Goal: Task Accomplishment & Management: Use online tool/utility

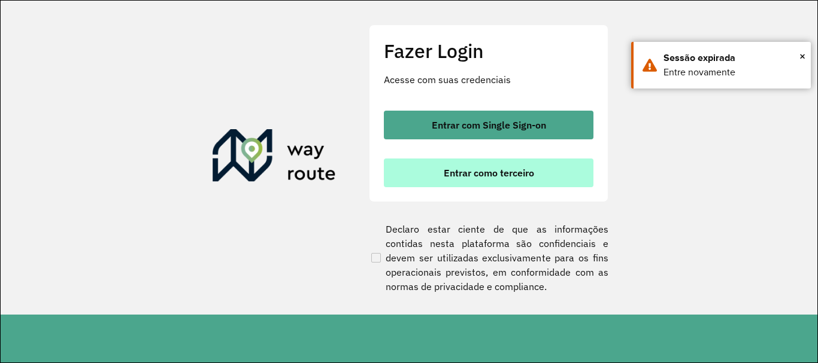
click at [438, 175] on button "Entrar como terceiro" at bounding box center [489, 173] width 210 height 29
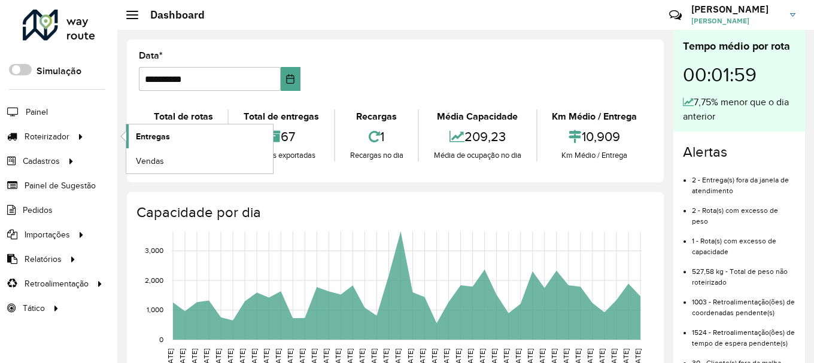
click at [150, 139] on span "Entregas" at bounding box center [153, 137] width 34 height 13
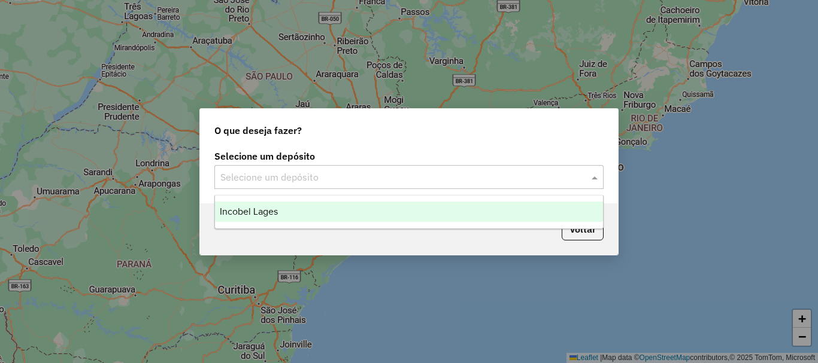
click at [302, 184] on div "Selecione um depósito" at bounding box center [408, 177] width 389 height 24
click at [286, 204] on div "Incobel Lages" at bounding box center [409, 212] width 388 height 20
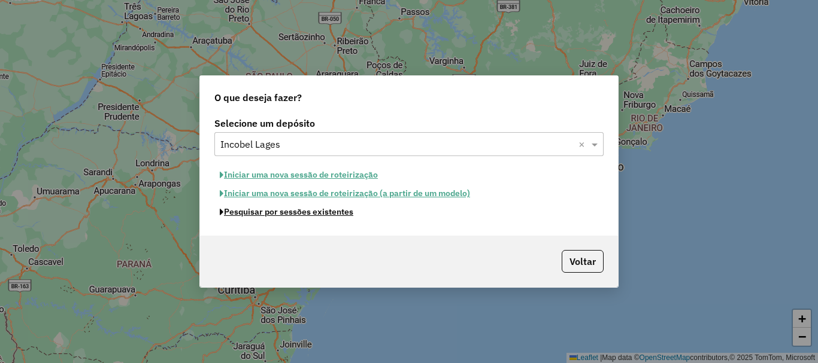
click at [290, 213] on button "Pesquisar por sessões existentes" at bounding box center [286, 212] width 144 height 19
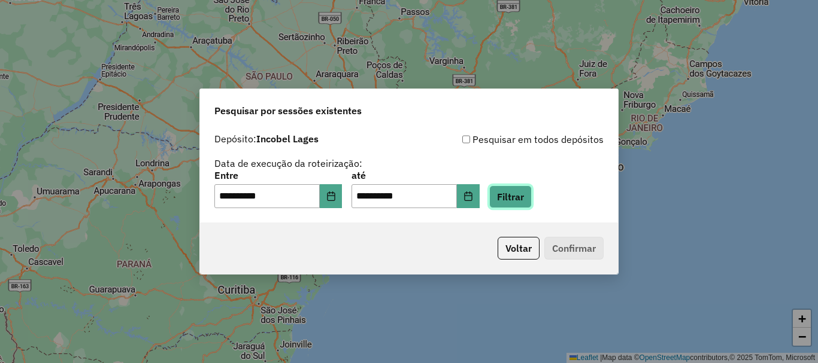
click at [514, 197] on button "Filtrar" at bounding box center [510, 197] width 43 height 23
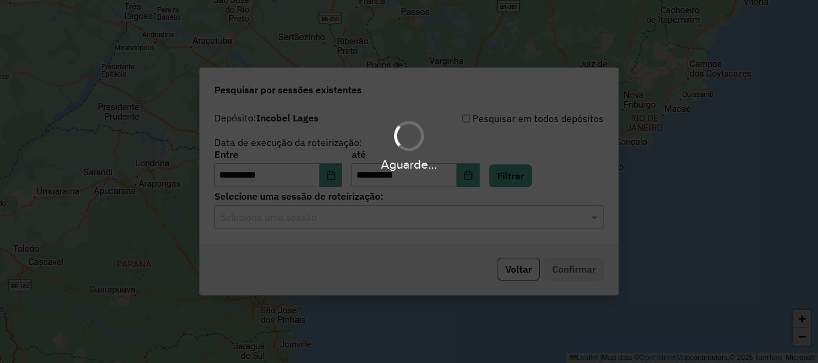
click at [333, 228] on div "Aguarde..." at bounding box center [409, 181] width 818 height 363
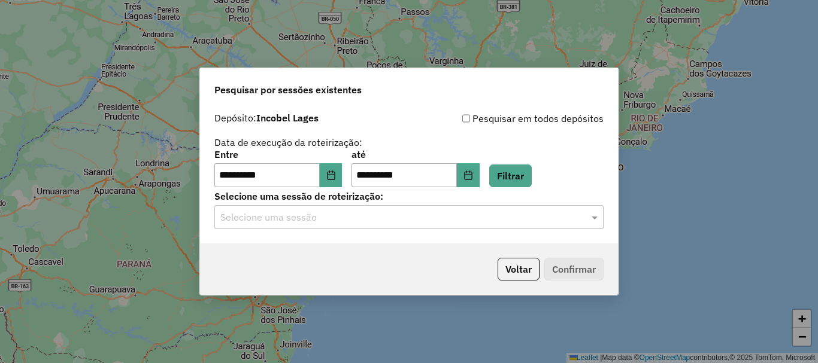
click at [337, 220] on input "text" at bounding box center [396, 218] width 353 height 14
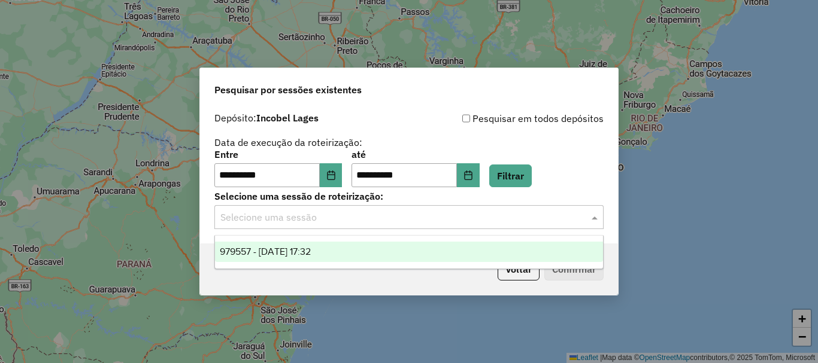
click at [330, 240] on ng-dropdown-panel "979557 - 16/08/2025 17:32" at bounding box center [408, 252] width 389 height 34
click at [487, 257] on div "979557 - 16/08/2025 17:32" at bounding box center [409, 252] width 388 height 20
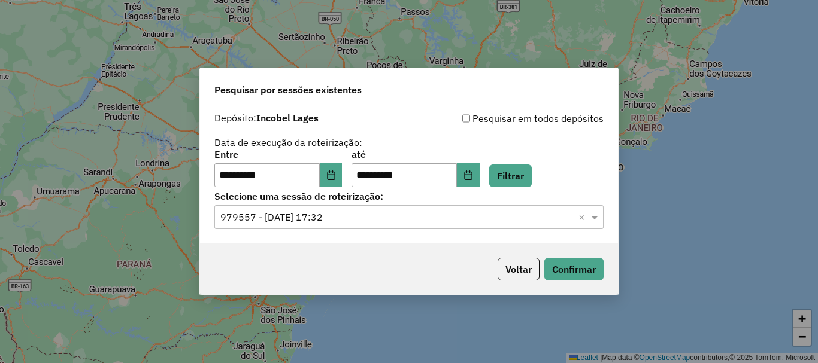
click at [608, 278] on div "Voltar Confirmar" at bounding box center [409, 269] width 418 height 51
click at [592, 275] on button "Confirmar" at bounding box center [573, 269] width 59 height 23
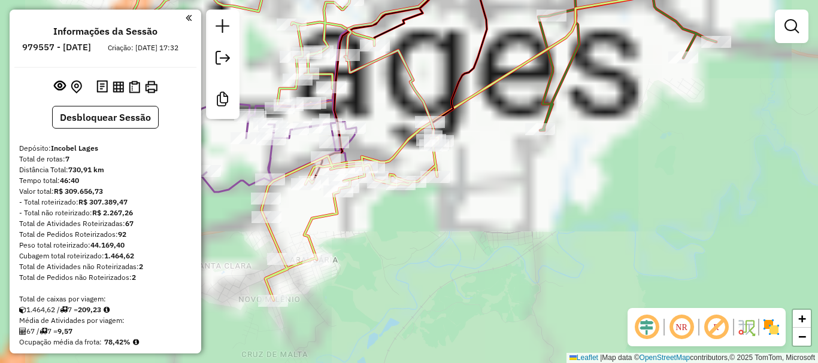
drag, startPoint x: 442, startPoint y: 178, endPoint x: 525, endPoint y: 172, distance: 82.8
click at [564, 217] on div "Janela de atendimento Grade de atendimento Capacidade Transportadoras Veículos …" at bounding box center [409, 181] width 818 height 363
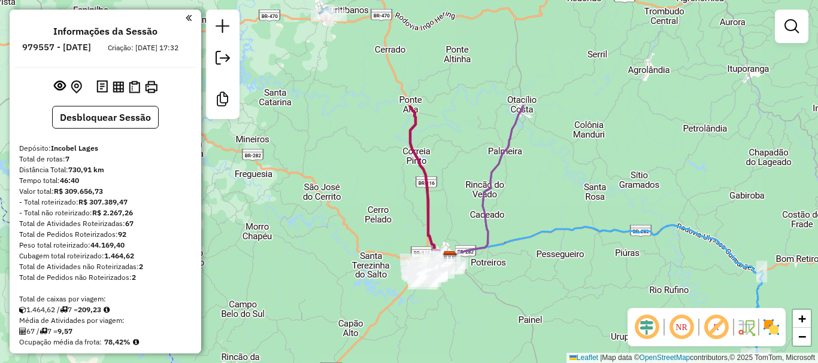
drag, startPoint x: 580, startPoint y: 117, endPoint x: 505, endPoint y: 202, distance: 114.1
click at [505, 225] on icon at bounding box center [606, 289] width 313 height 129
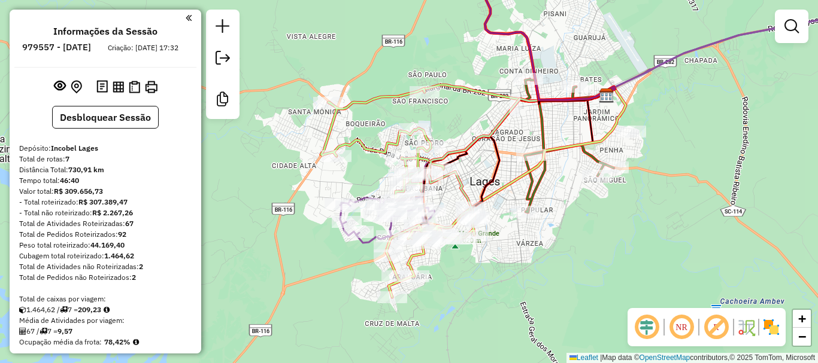
drag, startPoint x: 495, startPoint y: 235, endPoint x: 516, endPoint y: 235, distance: 21.0
click at [515, 236] on div "Janela de atendimento Grade de atendimento Capacidade Transportadoras Veículos …" at bounding box center [409, 181] width 818 height 363
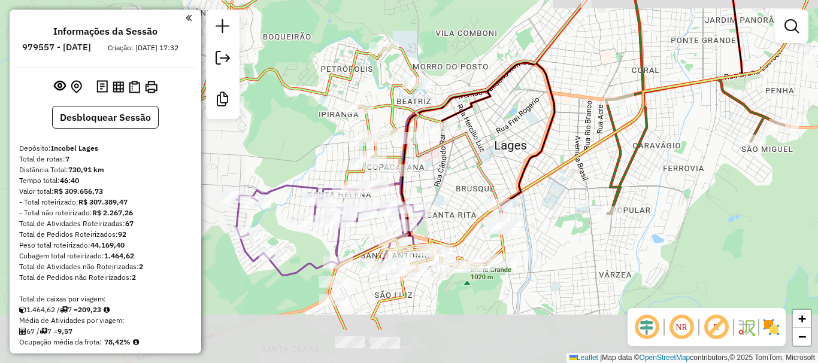
drag, startPoint x: 440, startPoint y: 218, endPoint x: 558, endPoint y: 119, distance: 154.2
click at [565, 114] on div "Janela de atendimento Grade de atendimento Capacidade Transportadoras Veículos …" at bounding box center [409, 181] width 818 height 363
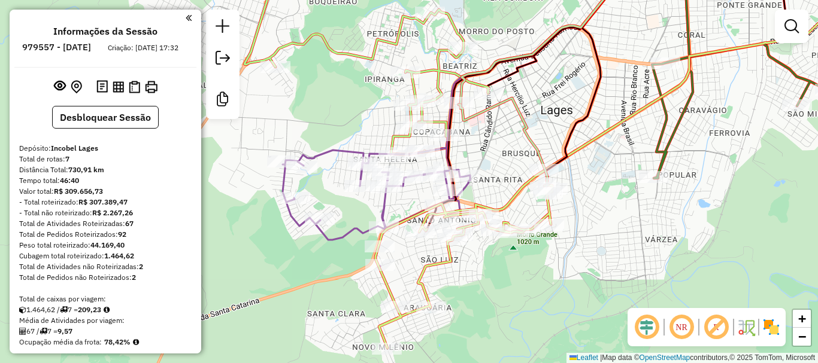
drag, startPoint x: 671, startPoint y: 216, endPoint x: 656, endPoint y: 219, distance: 15.3
click at [671, 216] on div "Janela de atendimento Grade de atendimento Capacidade Transportadoras Veículos …" at bounding box center [409, 181] width 818 height 363
drag, startPoint x: 584, startPoint y: 221, endPoint x: 572, endPoint y: 286, distance: 65.7
click at [577, 286] on div "Janela de atendimento Grade de atendimento Capacidade Transportadoras Veículos …" at bounding box center [409, 181] width 818 height 363
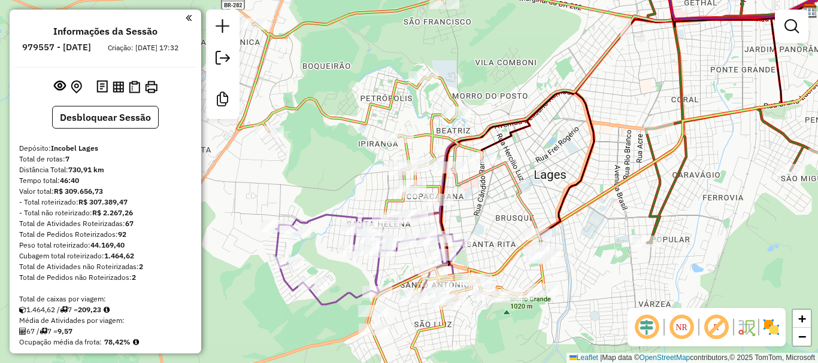
drag, startPoint x: 727, startPoint y: 196, endPoint x: 636, endPoint y: 194, distance: 90.4
click at [727, 196] on div "Janela de atendimento Grade de atendimento Capacidade Transportadoras Veículos …" at bounding box center [409, 181] width 818 height 363
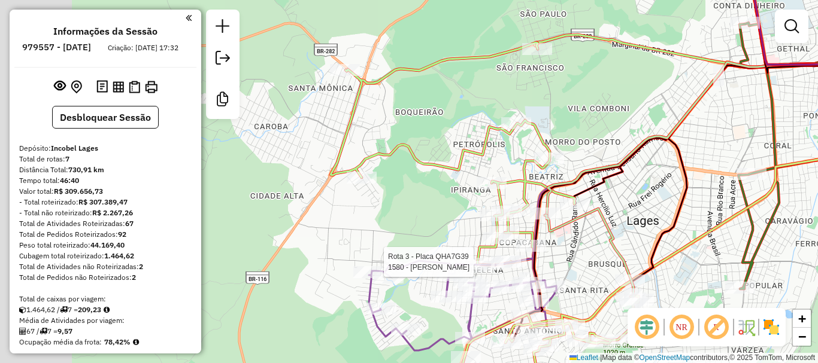
drag, startPoint x: 340, startPoint y: 82, endPoint x: 440, endPoint y: 84, distance: 100.0
click at [440, 84] on div "Rota 3 - Placa QHA7G39 1580 - RODRIGO CONSTANTINO Janela de atendimento Grade d…" at bounding box center [409, 181] width 818 height 363
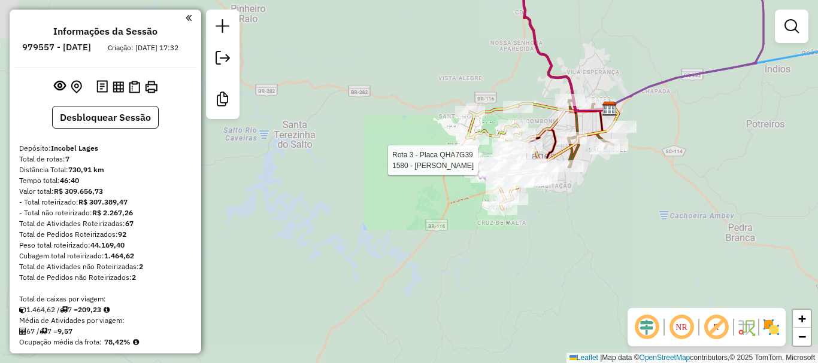
drag, startPoint x: 553, startPoint y: 112, endPoint x: 413, endPoint y: 225, distance: 179.7
click at [518, 111] on icon at bounding box center [565, 108] width 95 height 8
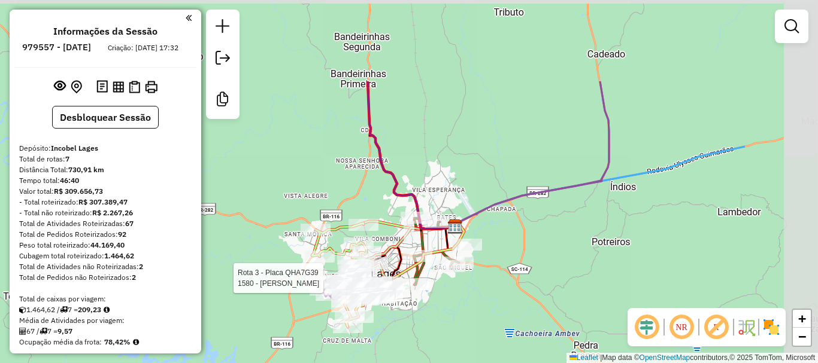
drag, startPoint x: 440, startPoint y: 209, endPoint x: 429, endPoint y: 225, distance: 19.3
click at [431, 222] on div "Rota 3 - Placa QHA7G39 1580 - RODRIGO CONSTANTINO Janela de atendimento Grade d…" at bounding box center [409, 181] width 818 height 363
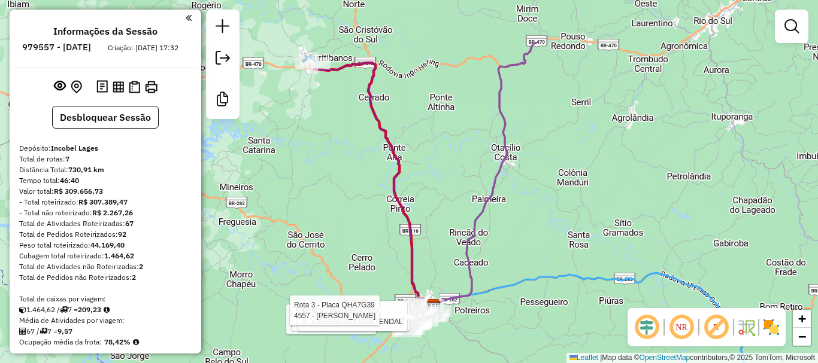
drag, startPoint x: 566, startPoint y: 206, endPoint x: 503, endPoint y: 261, distance: 83.6
click at [525, 308] on icon at bounding box center [589, 337] width 313 height 129
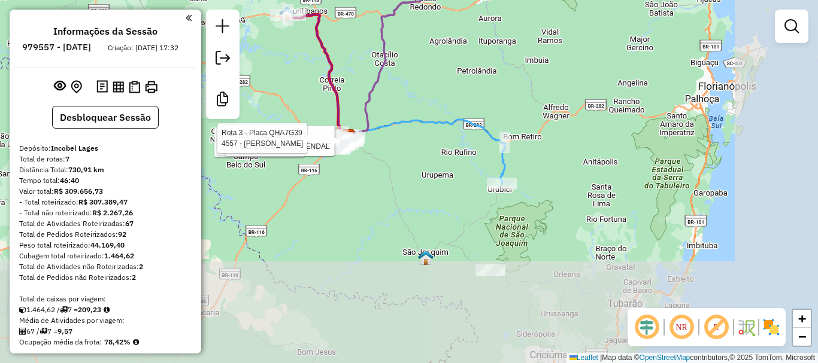
drag, startPoint x: 555, startPoint y: 199, endPoint x: 442, endPoint y: 56, distance: 182.1
click at [442, 57] on div "Rota 3 - Placa QHA7G39 1580 - RODRIGO CONSTANTINO Rota 3 - Placa QHA7G39 1131 -…" at bounding box center [409, 181] width 818 height 363
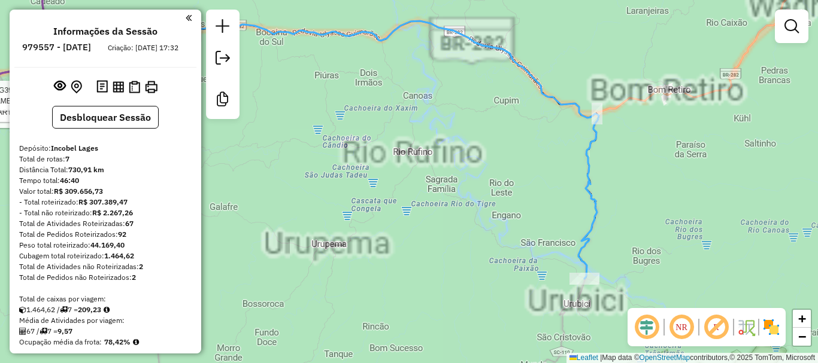
drag, startPoint x: 536, startPoint y: 171, endPoint x: 526, endPoint y: 168, distance: 10.2
click at [526, 168] on div "Rota 3 - Placa QHA7G39 1580 - RODRIGO CONSTANTINO Rota 3 - Placa QHA7G39 1131 -…" at bounding box center [409, 181] width 818 height 363
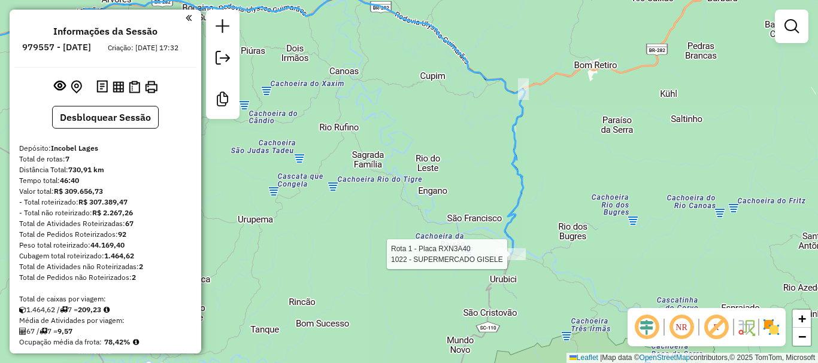
select select "**********"
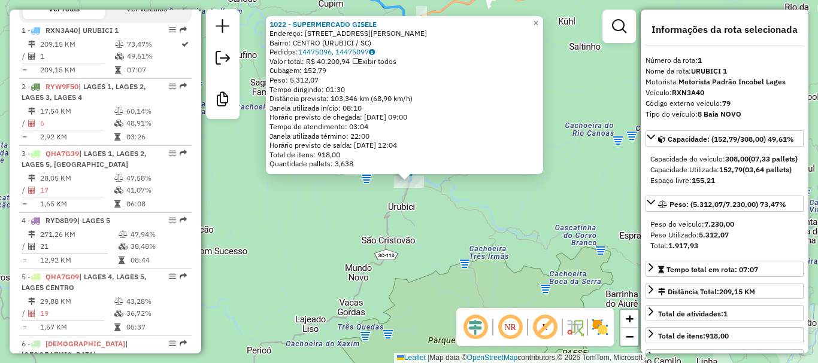
scroll to position [487, 0]
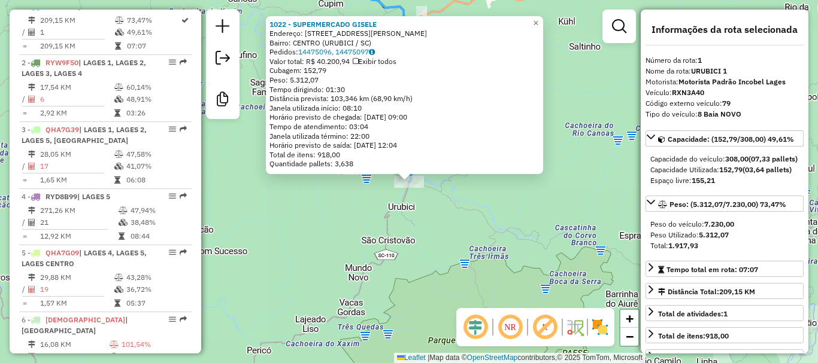
drag, startPoint x: 451, startPoint y: 231, endPoint x: 442, endPoint y: 227, distance: 9.7
click at [450, 231] on div "1022 - SUPERMERCADO GISELE Endereço: R RODOLFO ANDERMANN 704 Bairro: CENTRO (UR…" at bounding box center [409, 181] width 818 height 363
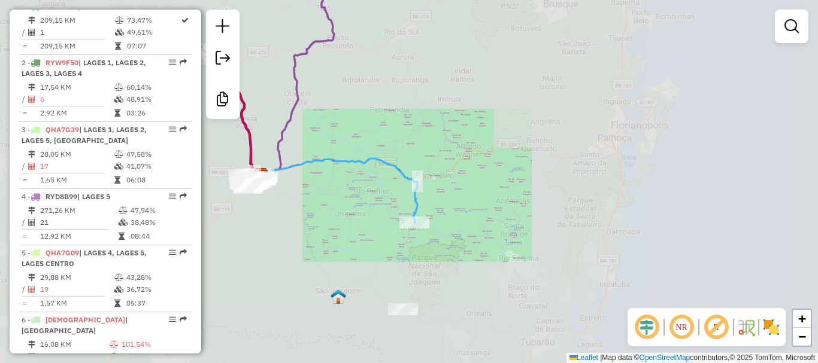
drag, startPoint x: 390, startPoint y: 179, endPoint x: 521, endPoint y: 226, distance: 139.2
click at [511, 226] on div "Janela de atendimento Grade de atendimento Capacidade Transportadoras Veículos …" at bounding box center [409, 181] width 818 height 363
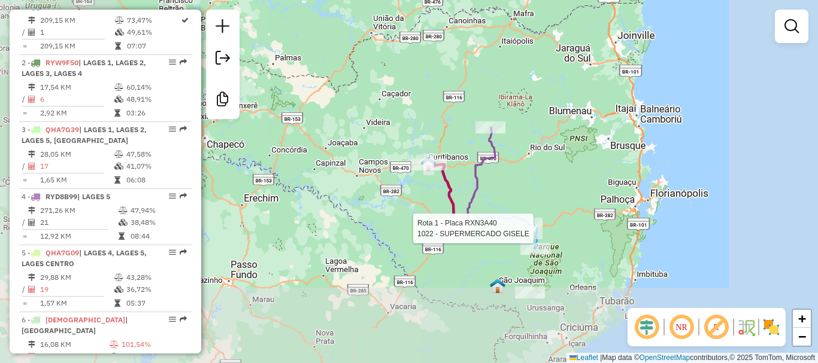
drag, startPoint x: 523, startPoint y: 184, endPoint x: 512, endPoint y: 196, distance: 17.0
click at [512, 196] on div "Rota 1 - Placa RXN3A40 1022 - SUPERMERCADO GISELE Janela de atendimento Grade d…" at bounding box center [409, 181] width 818 height 363
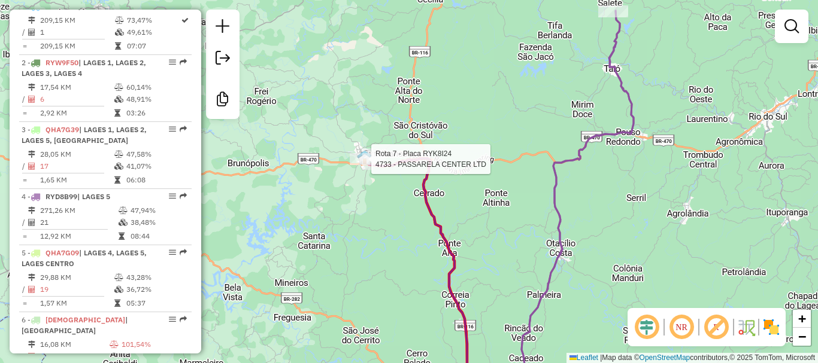
select select "**********"
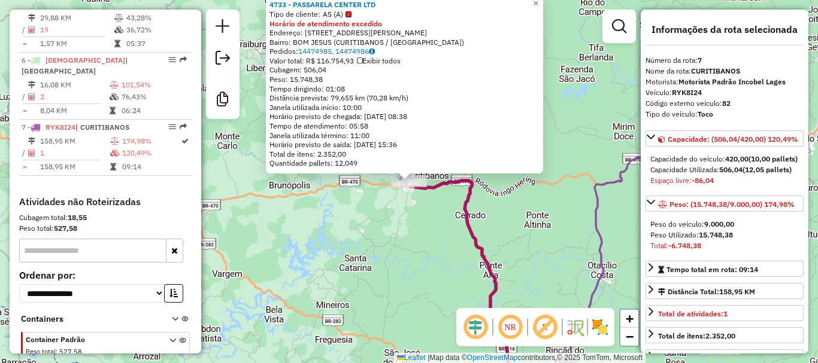
scroll to position [778, 0]
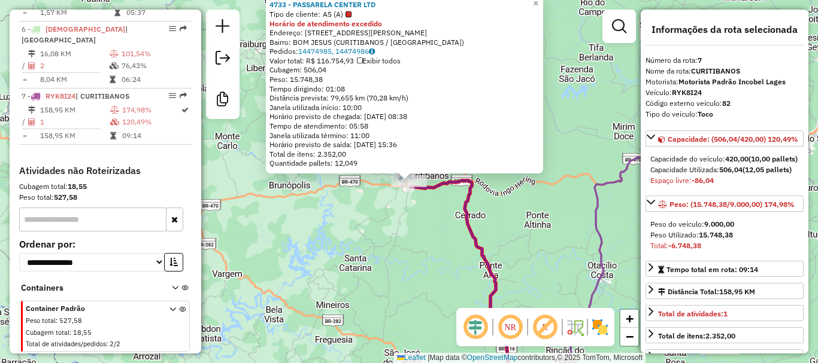
click at [365, 235] on div "4733 - PASSARELA CENTER LTD Tipo de cliente: AS (A) Horário de atendimento exce…" at bounding box center [409, 181] width 818 height 363
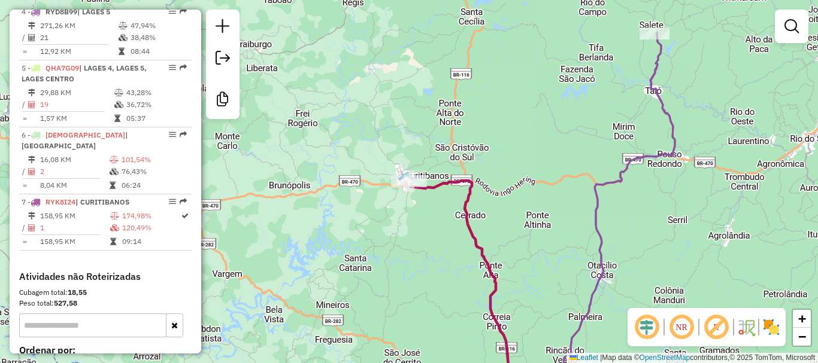
scroll to position [598, 0]
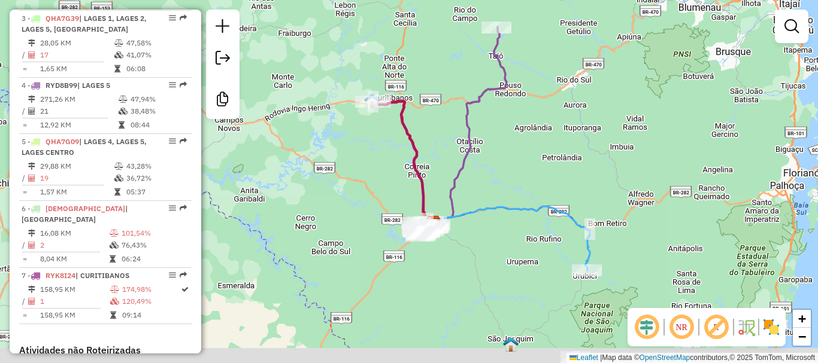
drag, startPoint x: 557, startPoint y: 203, endPoint x: 474, endPoint y: 132, distance: 109.2
click at [470, 78] on icon at bounding box center [461, 130] width 89 height 206
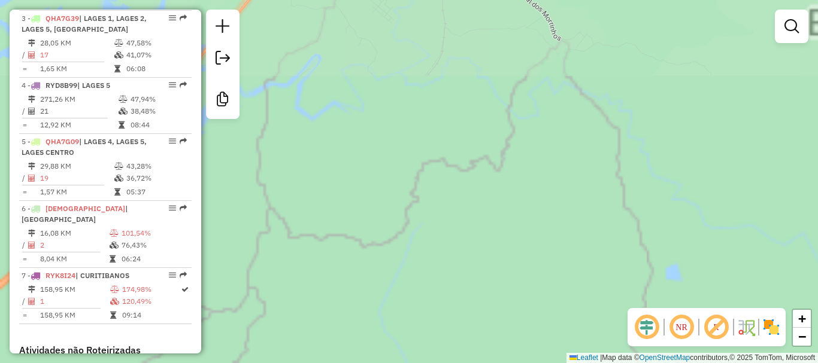
drag, startPoint x: 453, startPoint y: 105, endPoint x: 462, endPoint y: 200, distance: 95.6
click at [458, 241] on div "Janela de atendimento Grade de atendimento Capacidade Transportadoras Veículos …" at bounding box center [409, 181] width 818 height 363
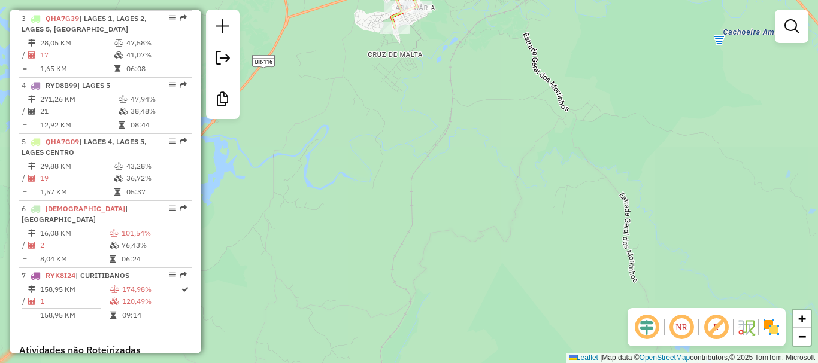
drag, startPoint x: 471, startPoint y: 160, endPoint x: 424, endPoint y: 250, distance: 101.2
click at [460, 231] on div "Janela de atendimento Grade de atendimento Capacidade Transportadoras Veículos …" at bounding box center [409, 181] width 818 height 363
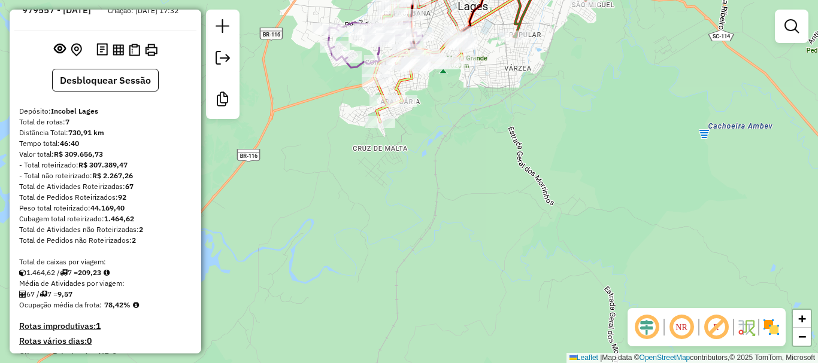
scroll to position [0, 0]
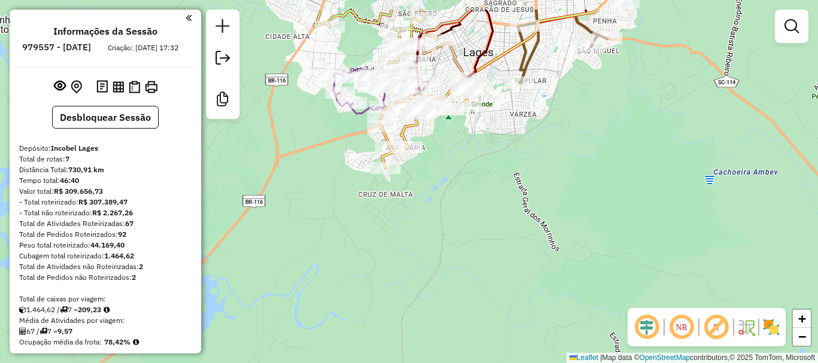
drag, startPoint x: 490, startPoint y: 153, endPoint x: 495, endPoint y: 166, distance: 14.2
click at [494, 166] on div "Janela de atendimento Grade de atendimento Capacidade Transportadoras Veículos …" at bounding box center [409, 181] width 818 height 363
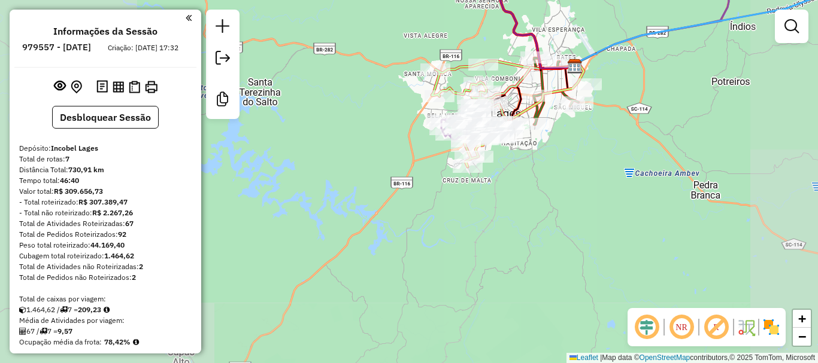
drag, startPoint x: 569, startPoint y: 167, endPoint x: 548, endPoint y: 189, distance: 29.6
click at [550, 188] on div "Janela de atendimento Grade de atendimento Capacidade Transportadoras Veículos …" at bounding box center [409, 181] width 818 height 363
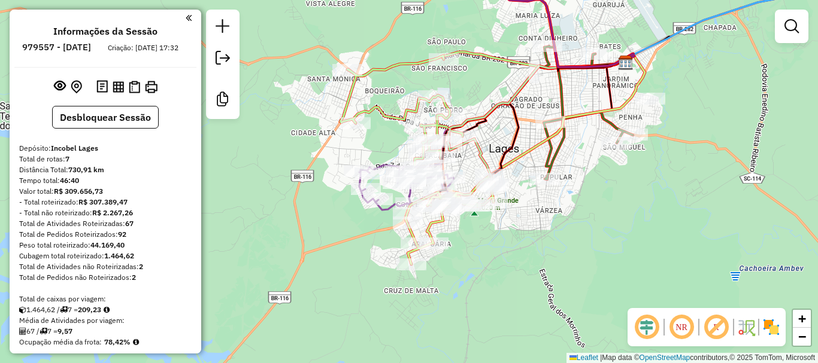
drag, startPoint x: 653, startPoint y: 205, endPoint x: 624, endPoint y: 220, distance: 32.1
click at [626, 219] on div "Janela de atendimento Grade de atendimento Capacidade Transportadoras Veículos …" at bounding box center [409, 181] width 818 height 363
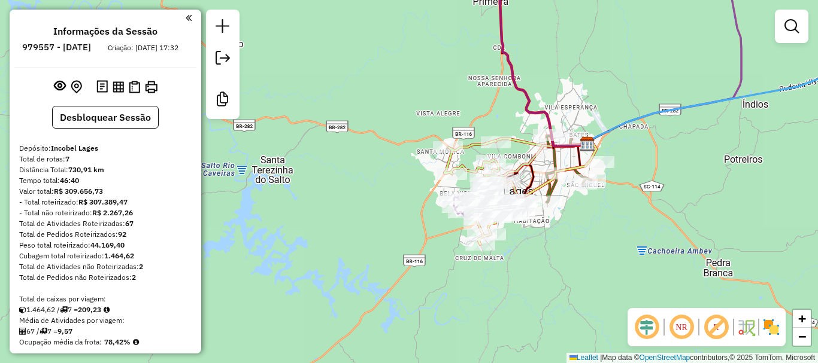
drag, startPoint x: 639, startPoint y: 207, endPoint x: 614, endPoint y: 214, distance: 25.4
click at [614, 214] on div "Janela de atendimento Grade de atendimento Capacidade Transportadoras Veículos …" at bounding box center [409, 181] width 818 height 363
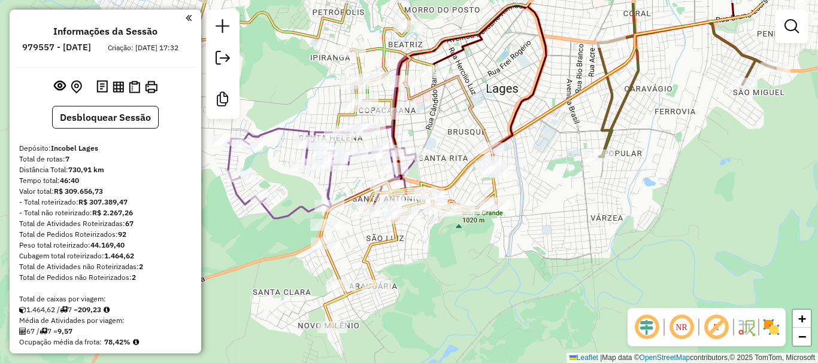
drag, startPoint x: 522, startPoint y: 216, endPoint x: 448, endPoint y: 257, distance: 84.7
click at [448, 256] on div "Janela de atendimento Grade de atendimento Capacidade Transportadoras Veículos …" at bounding box center [409, 181] width 818 height 363
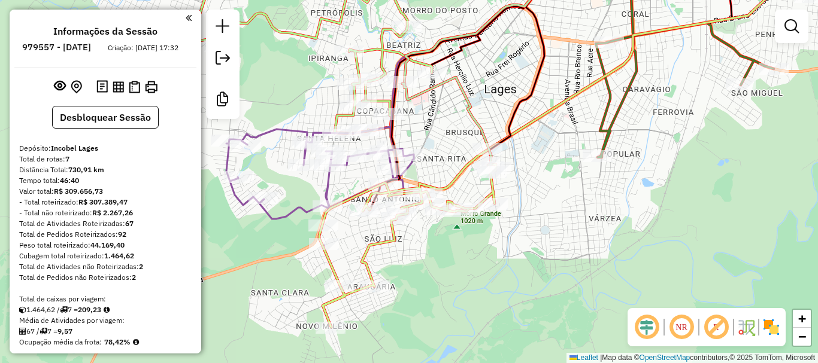
drag, startPoint x: 465, startPoint y: 122, endPoint x: 455, endPoint y: 184, distance: 63.0
click at [456, 183] on div "Rota 5 - Placa QHA7G09 2861 - SERGIO ASSIS PEDROSO Rota 5 - Placa QHA7G09 11320…" at bounding box center [409, 181] width 818 height 363
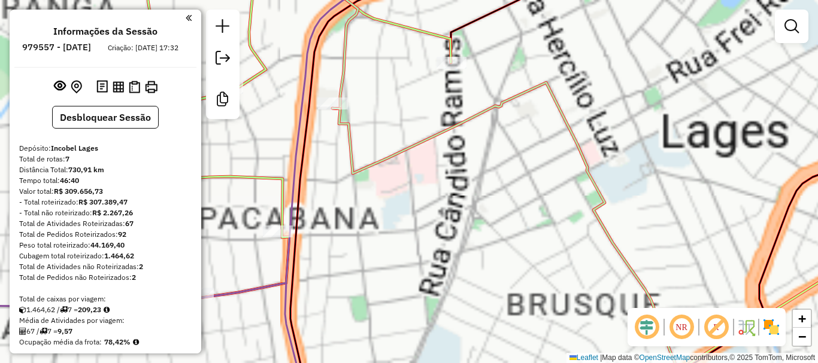
drag, startPoint x: 389, startPoint y: 161, endPoint x: 451, endPoint y: 245, distance: 104.8
click at [451, 247] on icon at bounding box center [509, 242] width 355 height 319
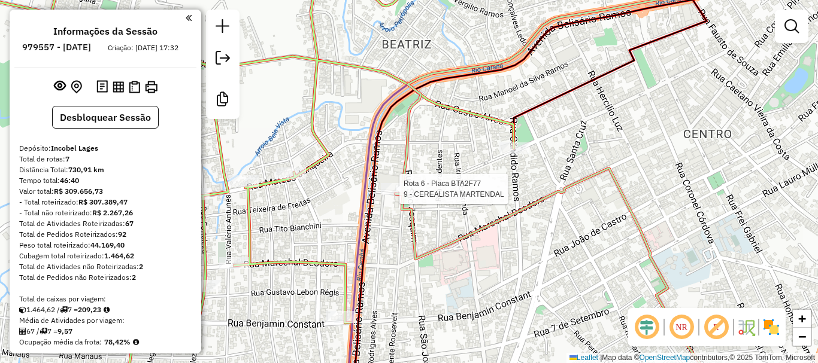
drag, startPoint x: 398, startPoint y: 196, endPoint x: 429, endPoint y: 202, distance: 31.7
click at [397, 195] on div at bounding box center [396, 189] width 30 height 12
select select "**********"
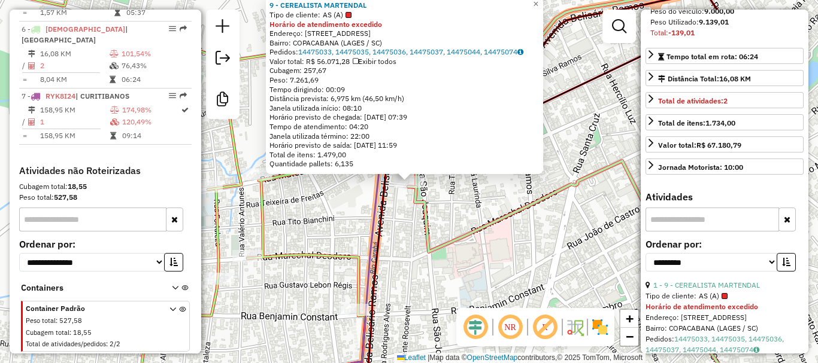
scroll to position [299, 0]
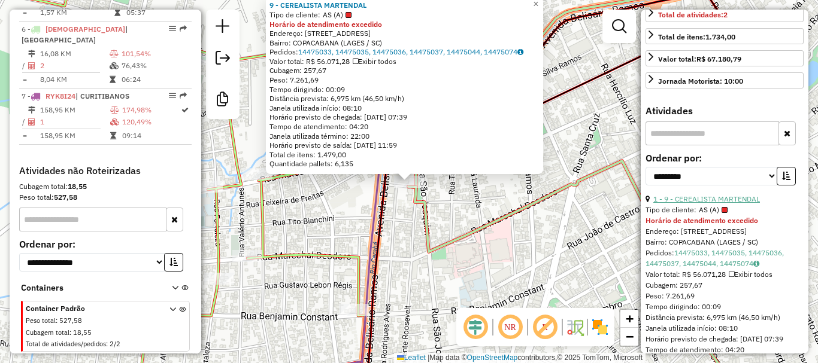
click at [729, 204] on link "1 - 9 - CEREALISTA MARTENDAL" at bounding box center [706, 199] width 107 height 9
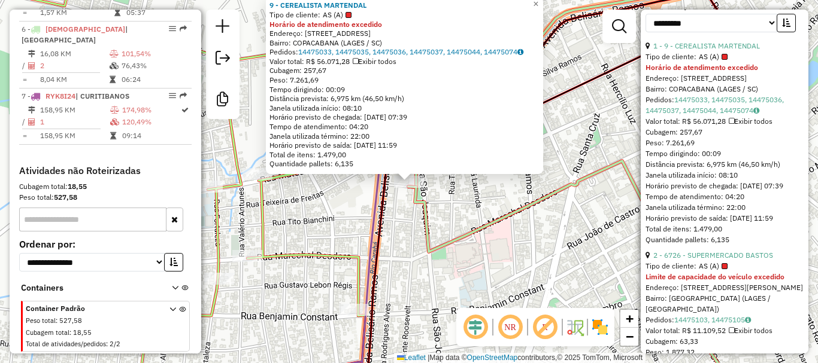
scroll to position [599, 0]
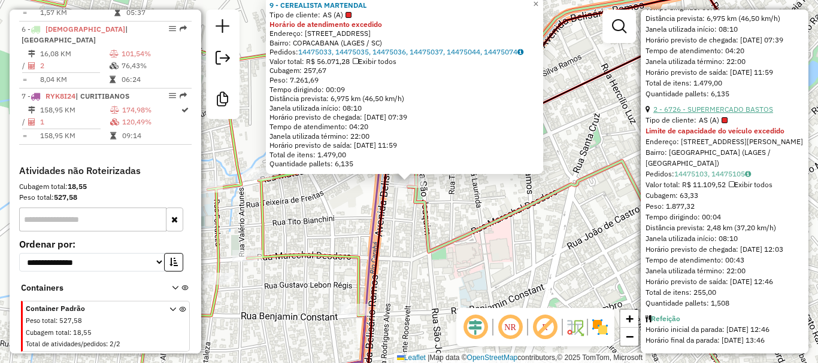
click at [733, 114] on link "2 - 6726 - SUPERMERCADO BASTOS" at bounding box center [713, 109] width 120 height 9
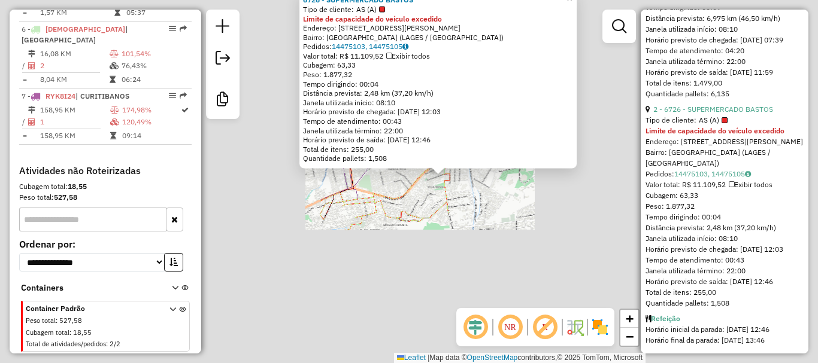
click at [523, 243] on div "6726 - SUPERMERCADO BASTOS Tipo de cliente: AS (A) Limite de capacidade do veíc…" at bounding box center [409, 181] width 818 height 363
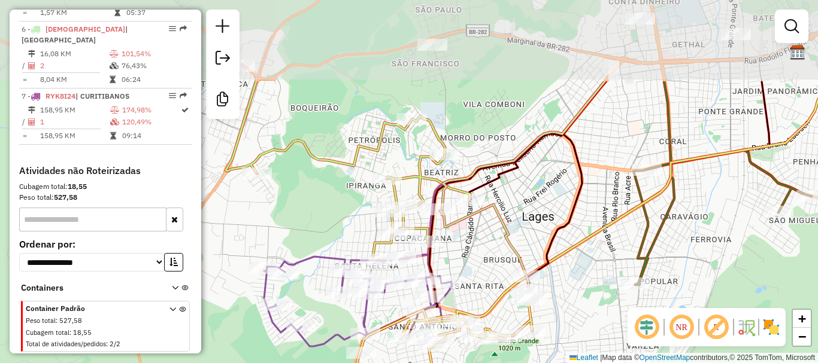
drag, startPoint x: 495, startPoint y: 152, endPoint x: 583, endPoint y: 269, distance: 146.7
click at [583, 269] on div "Janela de atendimento Grade de atendimento Capacidade Transportadoras Veículos …" at bounding box center [409, 181] width 818 height 363
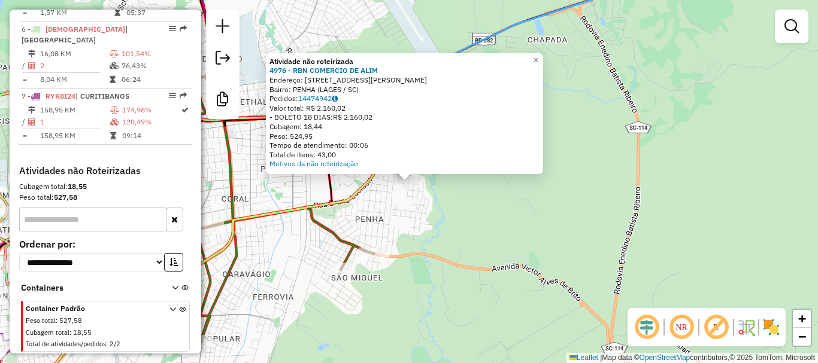
click at [483, 233] on div "Atividade não roteirizada 4976 - RBN COMERCIO DE ALIM Endereço: R GENUINO MACHA…" at bounding box center [409, 181] width 818 height 363
click at [417, 219] on div "Atividade não roteirizada 4976 - RBN COMERCIO DE ALIM Endereço: R GENUINO MACHA…" at bounding box center [409, 181] width 818 height 363
click at [423, 198] on div "Atividade não roteirizada 4976 - RBN COMERCIO DE ALIM Endereço: R GENUINO MACHA…" at bounding box center [409, 181] width 818 height 363
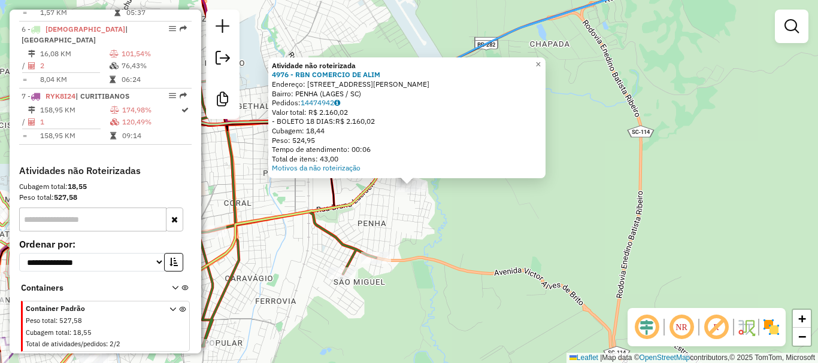
click at [456, 226] on div "Atividade não roteirizada 4976 - RBN COMERCIO DE ALIM Endereço: R GENUINO MACHA…" at bounding box center [409, 181] width 818 height 363
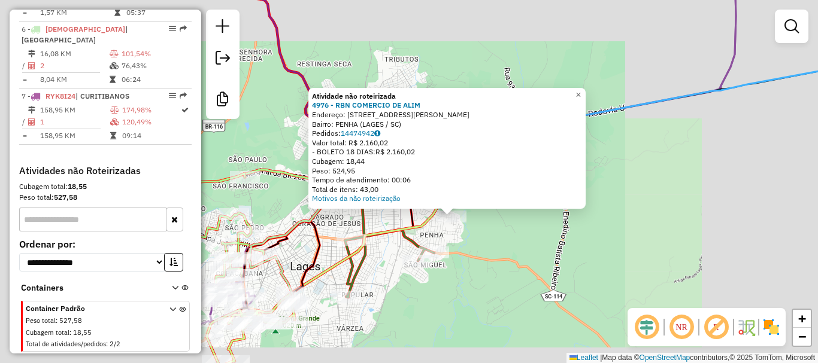
drag, startPoint x: 509, startPoint y: 244, endPoint x: 508, endPoint y: 253, distance: 9.0
click at [510, 247] on div "Atividade não roteirizada 4976 - RBN COMERCIO DE ALIM Endereço: R GENUINO MACHA…" at bounding box center [409, 181] width 818 height 363
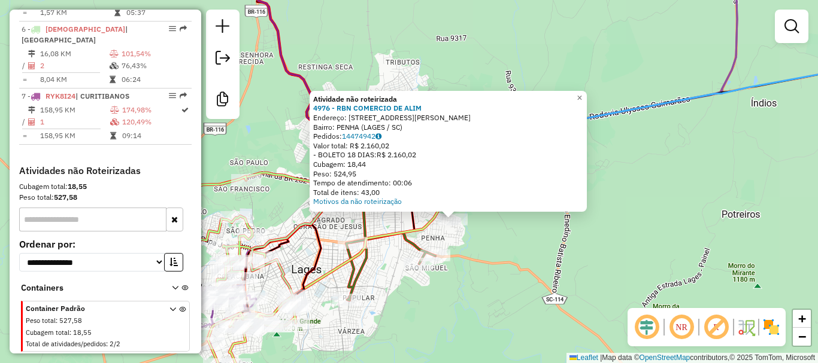
click at [506, 254] on div "Atividade não roteirizada 4976 - RBN COMERCIO DE ALIM Endereço: R GENUINO MACHA…" at bounding box center [409, 181] width 818 height 363
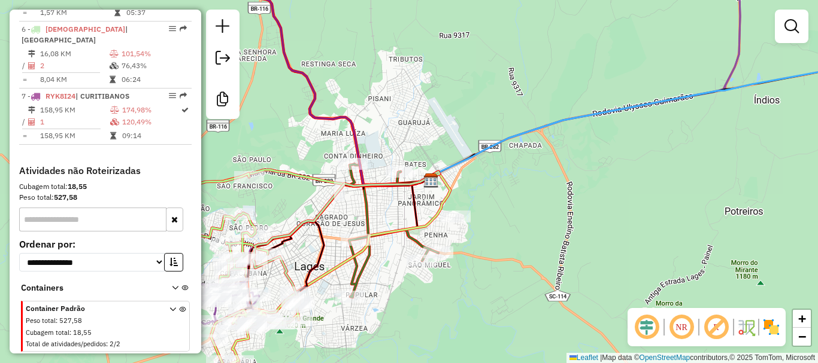
drag, startPoint x: 548, startPoint y: 221, endPoint x: 631, endPoint y: 134, distance: 120.3
click at [622, 140] on div "Janela de atendimento Grade de atendimento Capacidade Transportadoras Veículos …" at bounding box center [409, 181] width 818 height 363
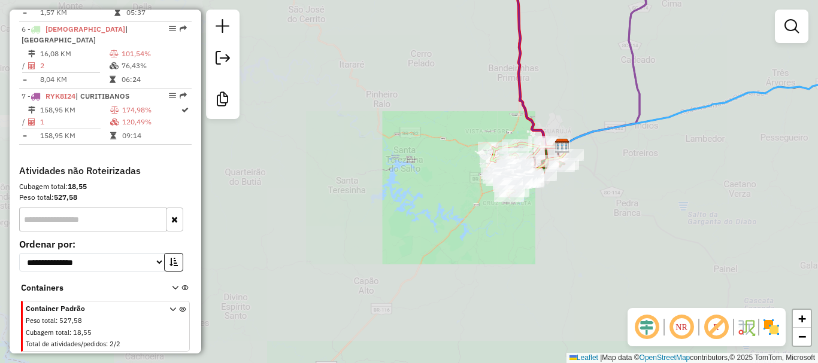
drag, startPoint x: 589, startPoint y: 202, endPoint x: 576, endPoint y: 225, distance: 26.3
click at [577, 225] on div "Janela de atendimento Grade de atendimento Capacidade Transportadoras Veículos …" at bounding box center [409, 181] width 818 height 363
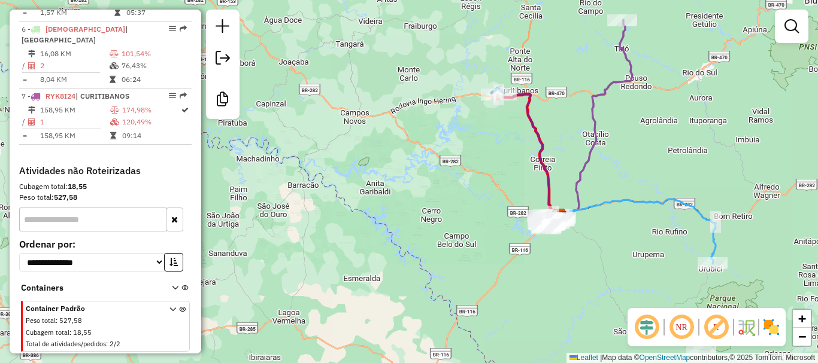
drag, startPoint x: 613, startPoint y: 223, endPoint x: 599, endPoint y: 230, distance: 16.1
click at [599, 230] on div "Janela de atendimento Grade de atendimento Capacidade Transportadoras Veículos …" at bounding box center [409, 181] width 818 height 363
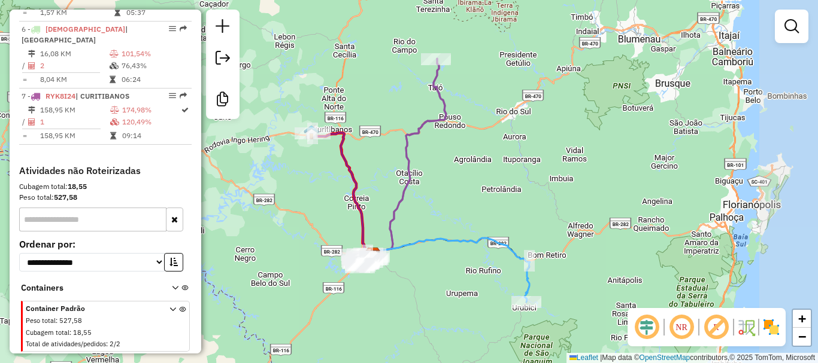
drag, startPoint x: 663, startPoint y: 168, endPoint x: 492, endPoint y: 166, distance: 171.3
click at [492, 192] on div "Janela de atendimento Grade de atendimento Capacidade Transportadoras Veículos …" at bounding box center [409, 181] width 818 height 363
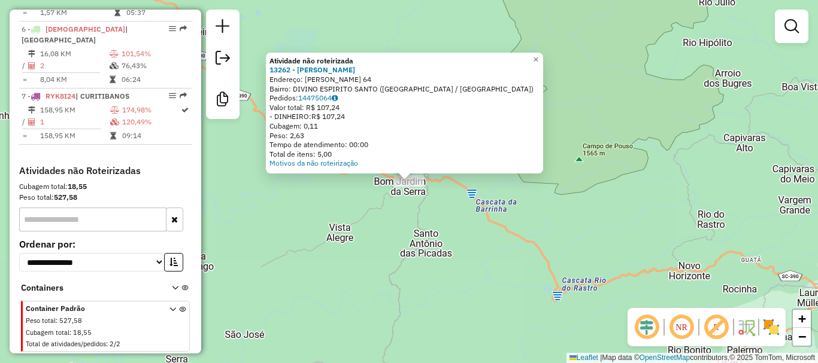
click at [408, 244] on div "Atividade não roteirizada 13262 - SUZIELI MACEDO ROSA Endereço: NERY ARNOLDO BA…" at bounding box center [409, 181] width 818 height 363
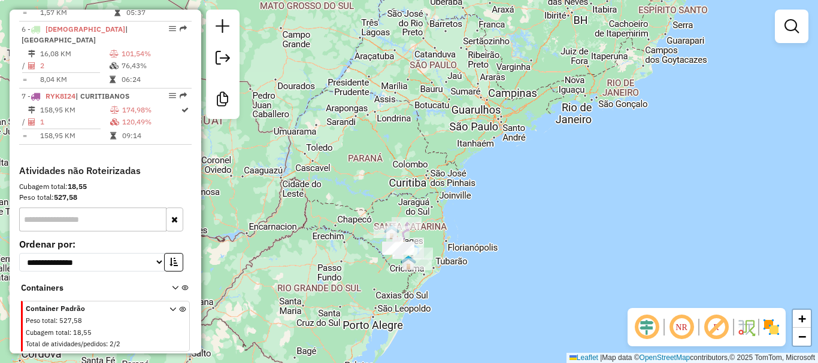
drag, startPoint x: 472, startPoint y: 190, endPoint x: 474, endPoint y: 229, distance: 39.0
click at [483, 222] on div "Janela de atendimento Grade de atendimento Capacidade Transportadoras Veículos …" at bounding box center [409, 181] width 818 height 363
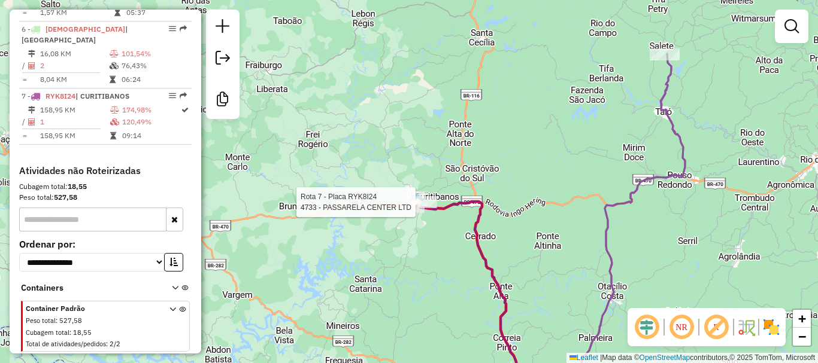
drag, startPoint x: 436, startPoint y: 210, endPoint x: 429, endPoint y: 246, distance: 36.5
click at [429, 208] on div at bounding box center [419, 202] width 36 height 12
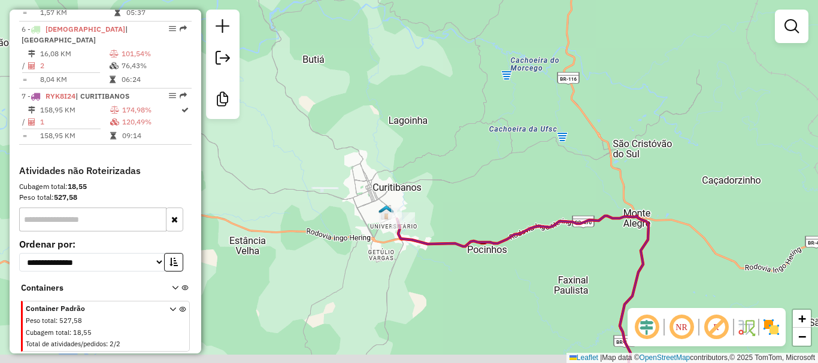
drag, startPoint x: 475, startPoint y: 223, endPoint x: 457, endPoint y: 198, distance: 31.1
click at [466, 199] on div "Janela de atendimento Grade de atendimento Capacidade Transportadoras Veículos …" at bounding box center [409, 181] width 818 height 363
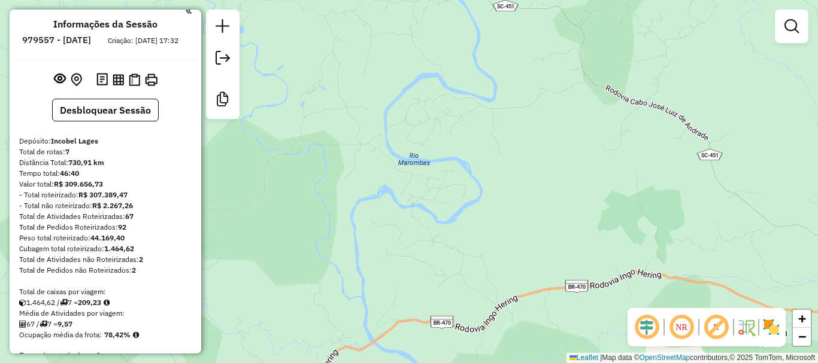
scroll to position [0, 0]
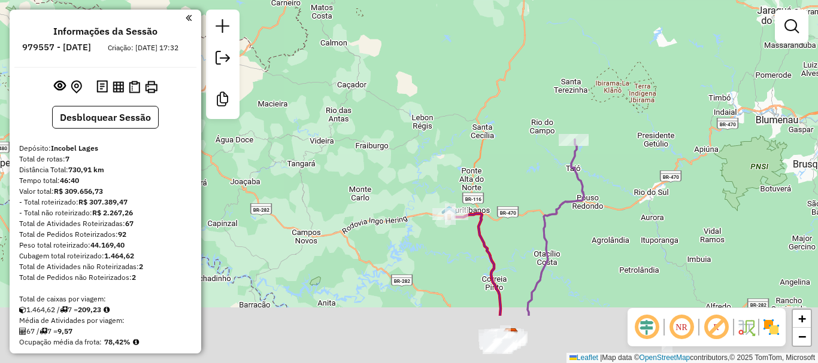
drag, startPoint x: 446, startPoint y: 163, endPoint x: 436, endPoint y: 50, distance: 114.2
click at [435, 101] on div "Janela de atendimento Grade de atendimento Capacidade Transportadoras Veículos …" at bounding box center [409, 181] width 818 height 363
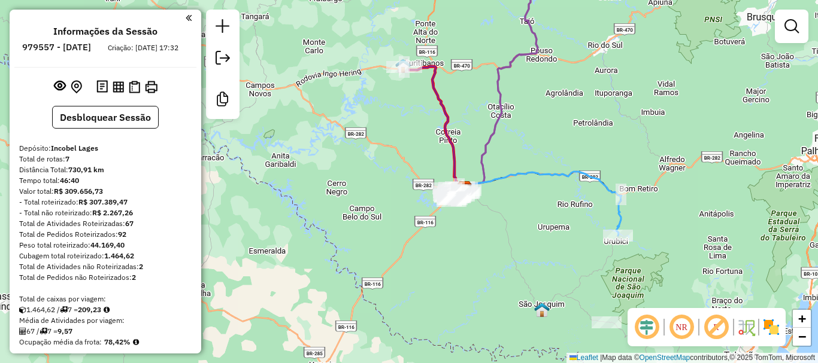
drag, startPoint x: 584, startPoint y: 103, endPoint x: 499, endPoint y: 66, distance: 92.5
click at [523, 87] on div "Janela de atendimento Grade de atendimento Capacidade Transportadoras Veículos …" at bounding box center [409, 181] width 818 height 363
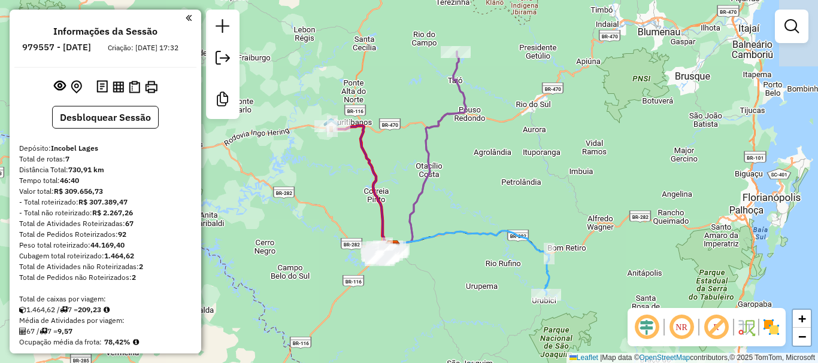
drag, startPoint x: 541, startPoint y: 138, endPoint x: 511, endPoint y: 205, distance: 73.2
click at [518, 204] on div "Janela de atendimento Grade de atendimento Capacidade Transportadoras Veículos …" at bounding box center [409, 181] width 818 height 363
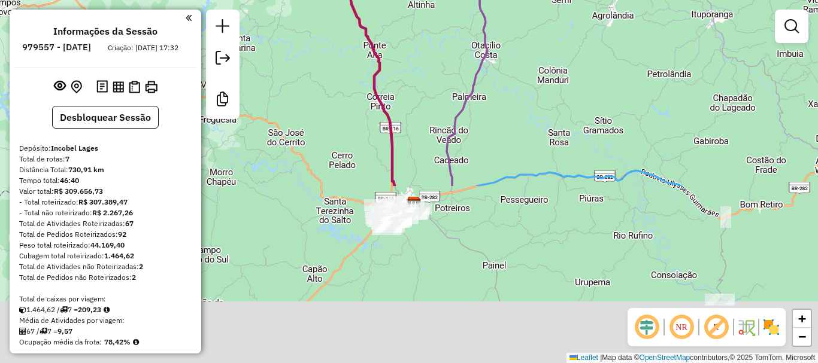
drag, startPoint x: 457, startPoint y: 174, endPoint x: 513, endPoint y: 4, distance: 178.7
click at [513, 4] on div "Janela de atendimento Grade de atendimento Capacidade Transportadoras Veículos …" at bounding box center [409, 181] width 818 height 363
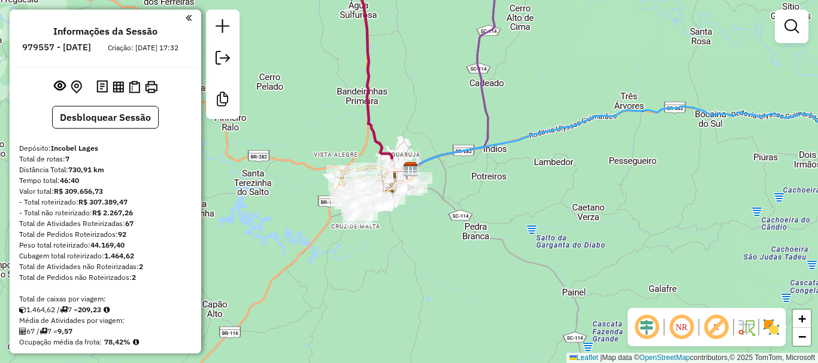
drag, startPoint x: 418, startPoint y: 258, endPoint x: 436, endPoint y: 148, distance: 111.1
click at [459, 134] on div "Janela de atendimento Grade de atendimento Capacidade Transportadoras Veículos …" at bounding box center [409, 181] width 818 height 363
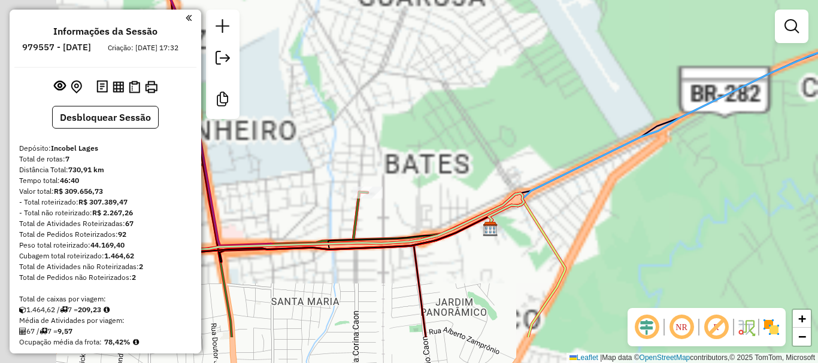
drag, startPoint x: 363, startPoint y: 169, endPoint x: 473, endPoint y: 110, distance: 124.6
click at [477, 102] on div "Janela de atendimento Grade de atendimento Capacidade Transportadoras Veículos …" at bounding box center [409, 181] width 818 height 363
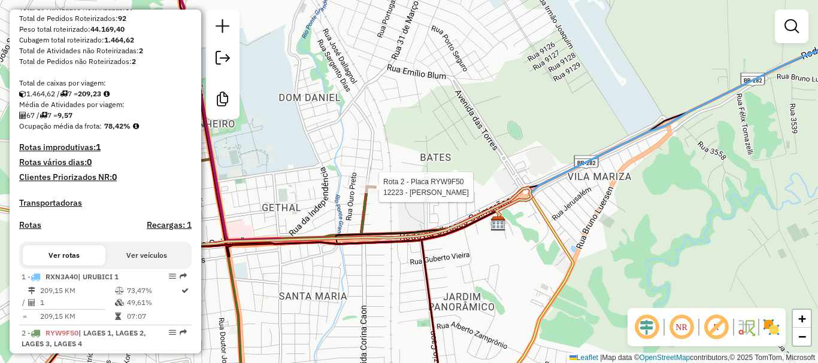
select select "**********"
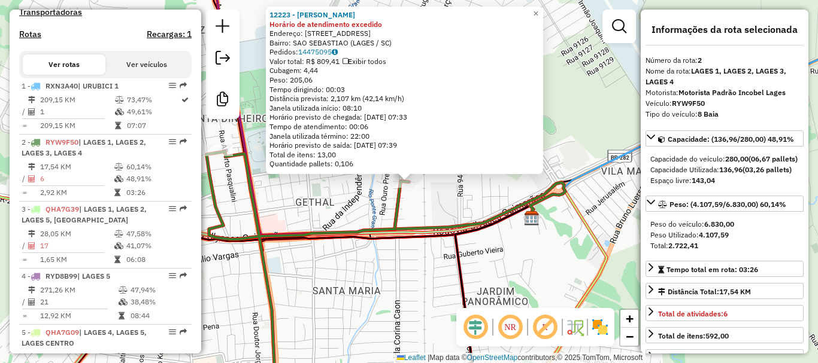
scroll to position [543, 0]
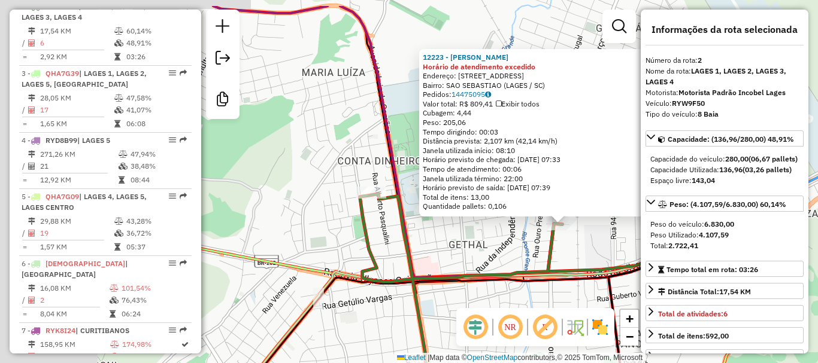
drag, startPoint x: 289, startPoint y: 195, endPoint x: 468, endPoint y: 245, distance: 185.8
click at [468, 245] on div "12223 - KAUE GABRIEL Horário de atendimento excedido Endereço: R PONTE GRANDE 3…" at bounding box center [409, 181] width 818 height 363
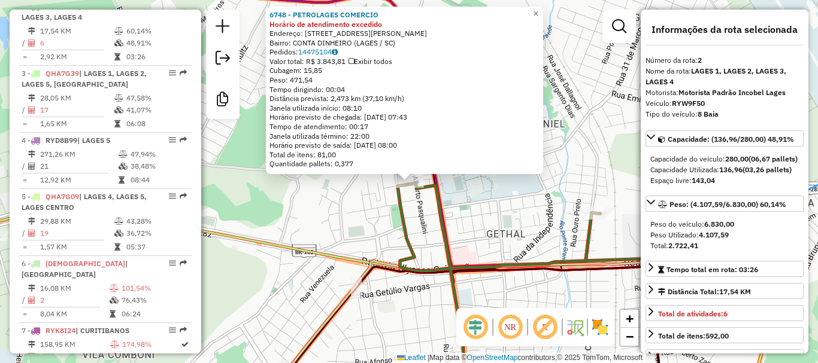
click at [510, 254] on div "6748 - PETROLAGES COMERCIO Horário de atendimento excedido Endereço: AV LUIZ DE…" at bounding box center [409, 181] width 818 height 363
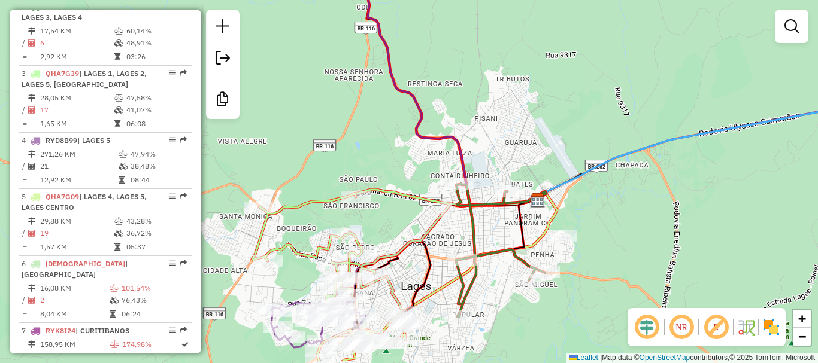
drag, startPoint x: 538, startPoint y: 203, endPoint x: 521, endPoint y: 104, distance: 100.3
click at [521, 113] on div "Janela de atendimento Grade de atendimento Capacidade Transportadoras Veículos …" at bounding box center [409, 181] width 818 height 363
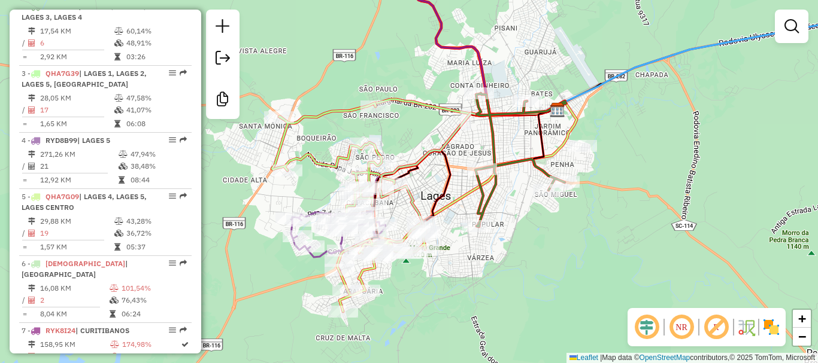
drag, startPoint x: 566, startPoint y: 216, endPoint x: 605, endPoint y: 199, distance: 42.7
click at [608, 202] on div "Janela de atendimento Grade de atendimento Capacidade Transportadoras Veículos …" at bounding box center [409, 181] width 818 height 363
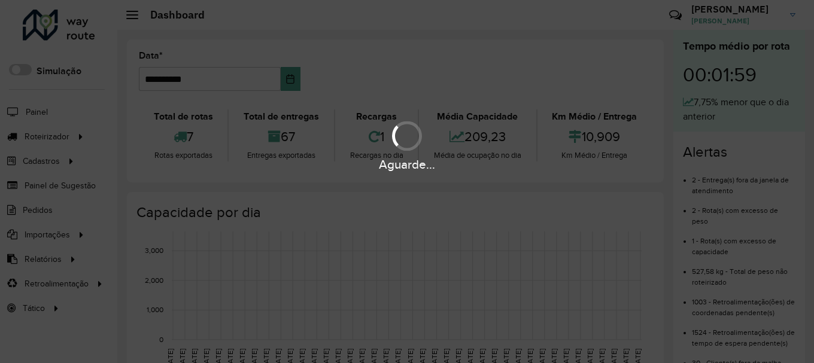
click at [65, 142] on span "Roteirizador" at bounding box center [47, 137] width 45 height 13
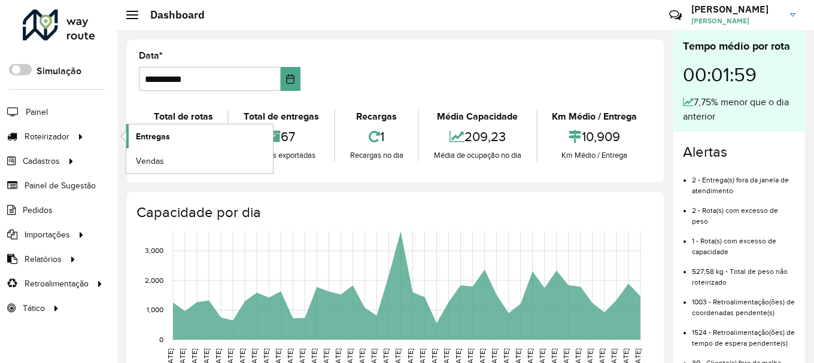
click at [153, 131] on span "Entregas" at bounding box center [153, 137] width 34 height 13
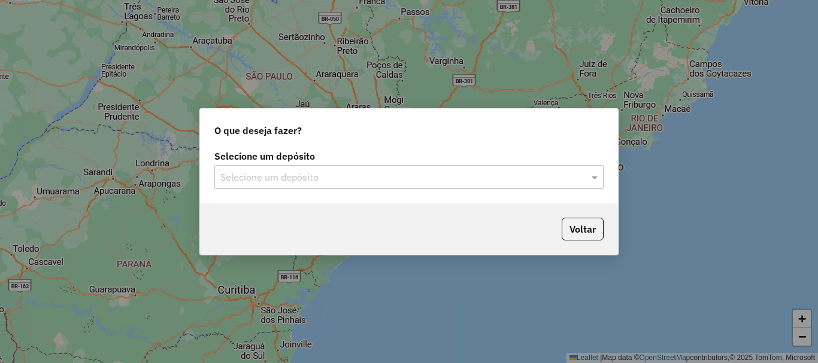
click at [296, 178] on input "text" at bounding box center [396, 178] width 353 height 14
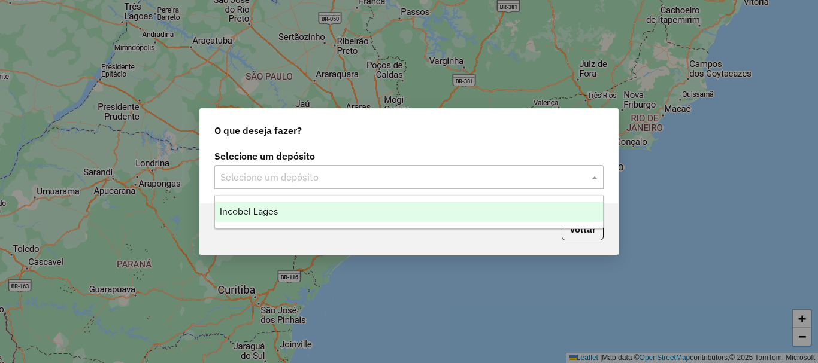
click at [303, 204] on div "Incobel Lages" at bounding box center [409, 212] width 388 height 20
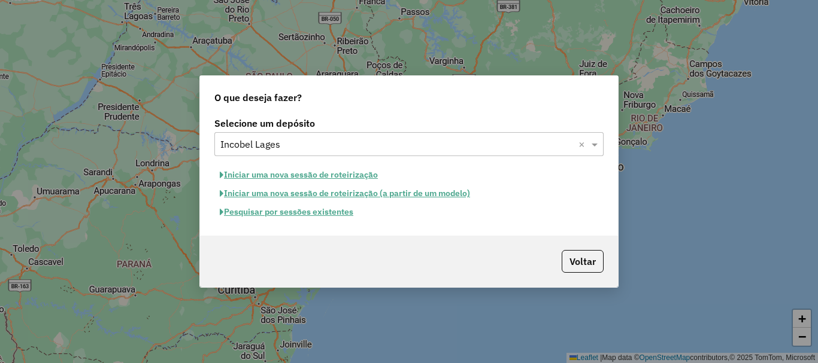
click at [320, 213] on button "Pesquisar por sessões existentes" at bounding box center [286, 212] width 144 height 19
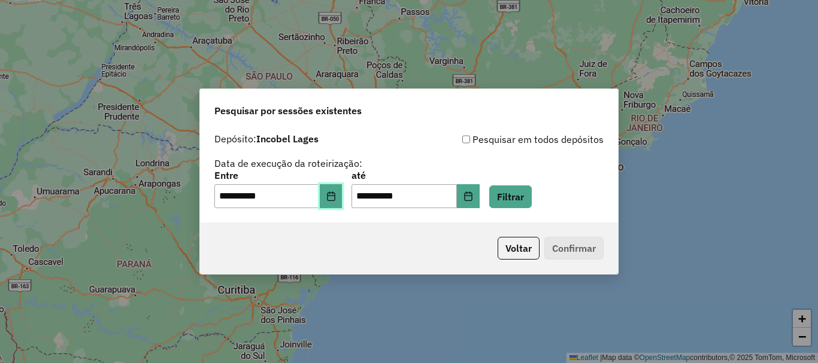
click at [335, 198] on icon "Choose Date" at bounding box center [331, 197] width 8 height 10
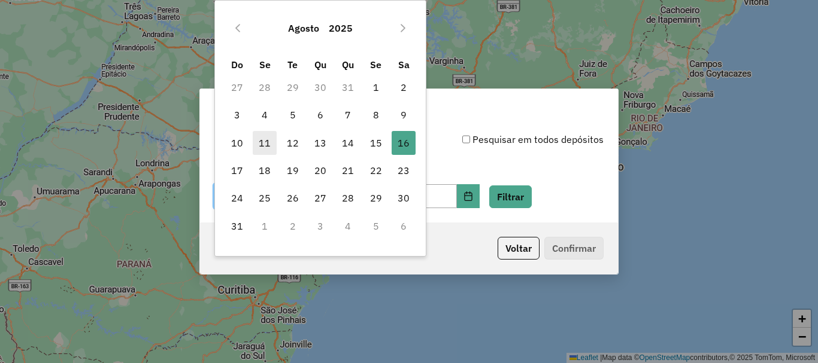
click at [265, 143] on span "11" at bounding box center [265, 143] width 24 height 24
type input "**********"
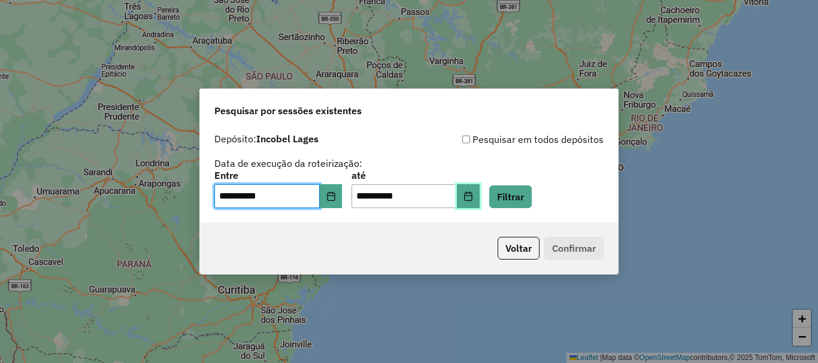
click at [480, 188] on button "Choose Date" at bounding box center [468, 196] width 23 height 24
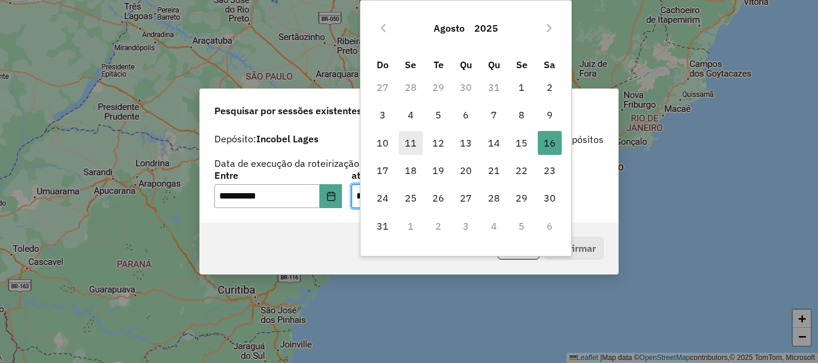
click at [409, 143] on span "11" at bounding box center [411, 143] width 24 height 24
type input "**********"
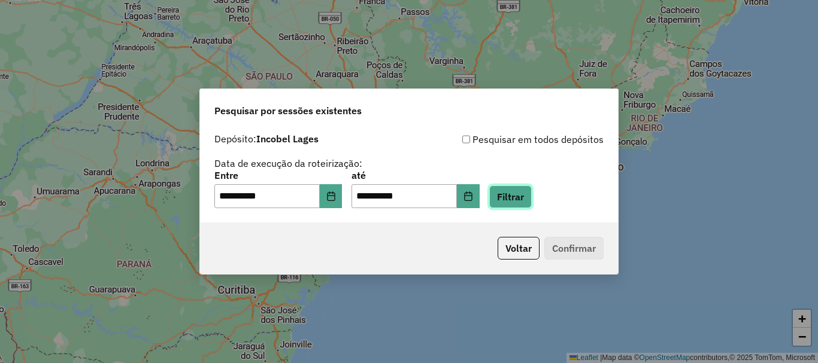
click at [531, 194] on button "Filtrar" at bounding box center [510, 197] width 43 height 23
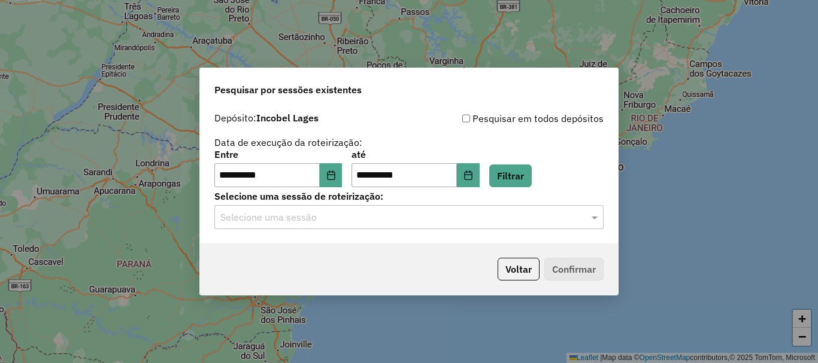
click at [304, 223] on input "text" at bounding box center [396, 218] width 353 height 14
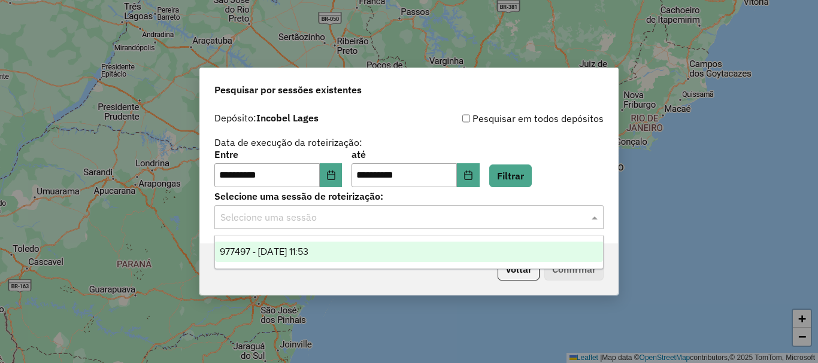
drag, startPoint x: 299, startPoint y: 244, endPoint x: 496, endPoint y: 270, distance: 199.3
click at [303, 244] on div "977497 - 11/08/2025 11:53" at bounding box center [409, 252] width 388 height 20
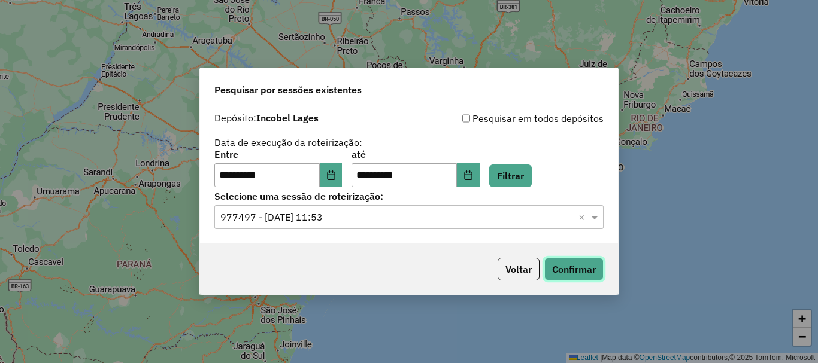
click at [583, 276] on button "Confirmar" at bounding box center [573, 269] width 59 height 23
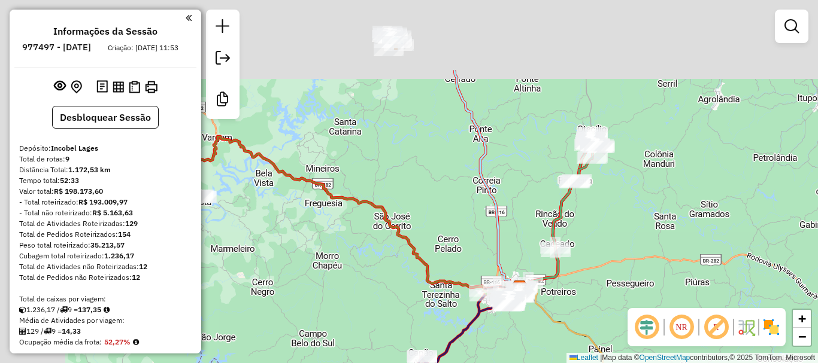
drag, startPoint x: 394, startPoint y: 123, endPoint x: 474, endPoint y: 166, distance: 90.8
click at [507, 231] on icon at bounding box center [487, 179] width 66 height 219
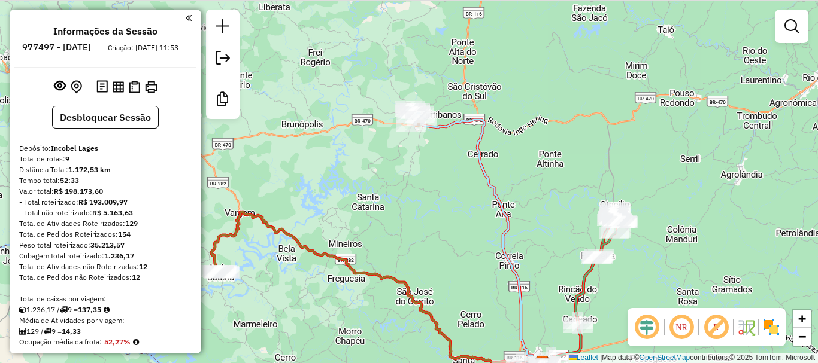
drag, startPoint x: 463, startPoint y: 151, endPoint x: 477, endPoint y: 222, distance: 71.4
click at [477, 222] on div "Janela de atendimento Grade de atendimento Capacidade Transportadoras Veículos …" at bounding box center [409, 181] width 818 height 363
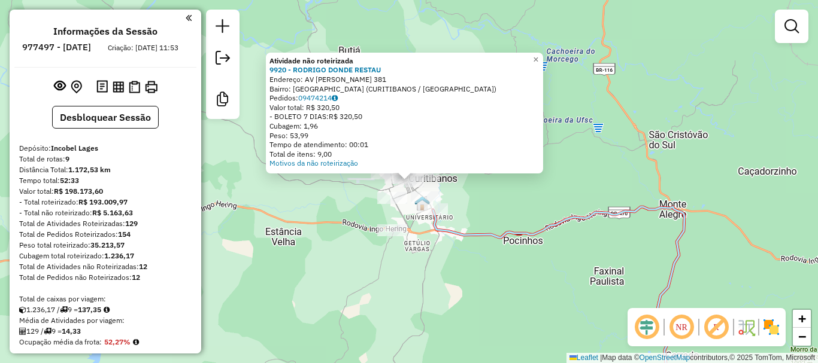
click at [492, 197] on div "Atividade não roteirizada 9920 - RODRIGO DONDE RESTAU Endereço: AV [PERSON_NAME…" at bounding box center [409, 181] width 818 height 363
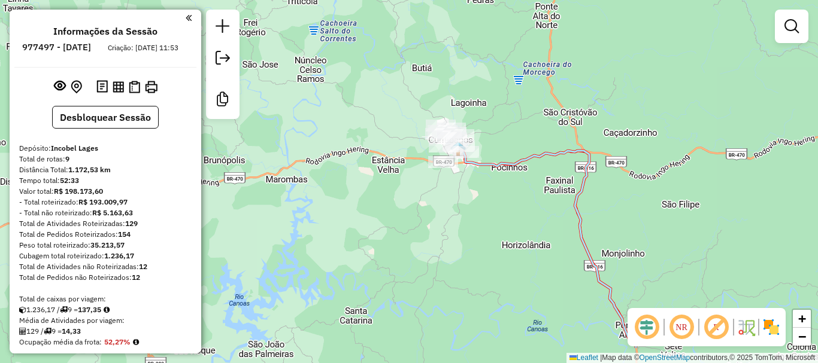
drag, startPoint x: 506, startPoint y: 196, endPoint x: 472, endPoint y: 64, distance: 136.1
click at [483, 78] on div "Janela de atendimento Grade de atendimento Capacidade Transportadoras Veículos …" at bounding box center [409, 181] width 818 height 363
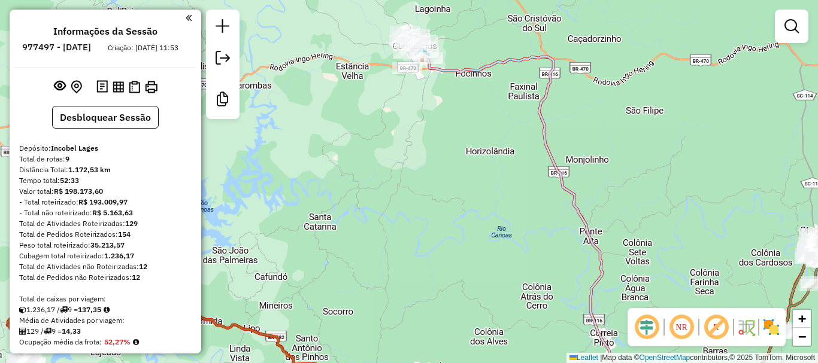
drag, startPoint x: 568, startPoint y: 174, endPoint x: 521, endPoint y: 72, distance: 112.8
click at [523, 75] on div "Janela de atendimento Grade de atendimento Capacidade Transportadoras Veículos …" at bounding box center [409, 181] width 818 height 363
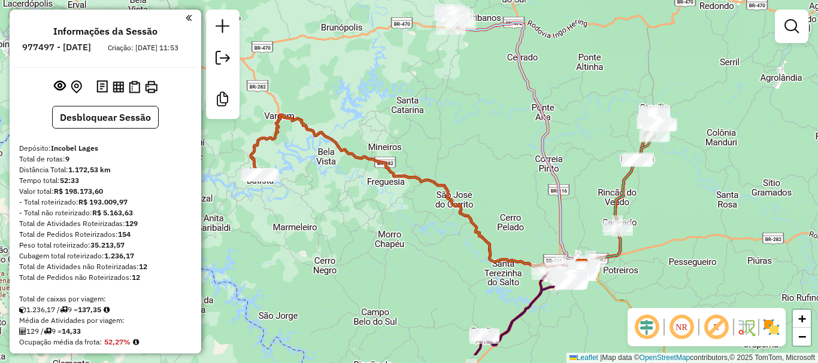
drag, startPoint x: 593, startPoint y: 180, endPoint x: 573, endPoint y: 137, distance: 48.2
click at [573, 137] on div "Janela de atendimento Grade de atendimento Capacidade Transportadoras Veículos …" at bounding box center [409, 181] width 818 height 363
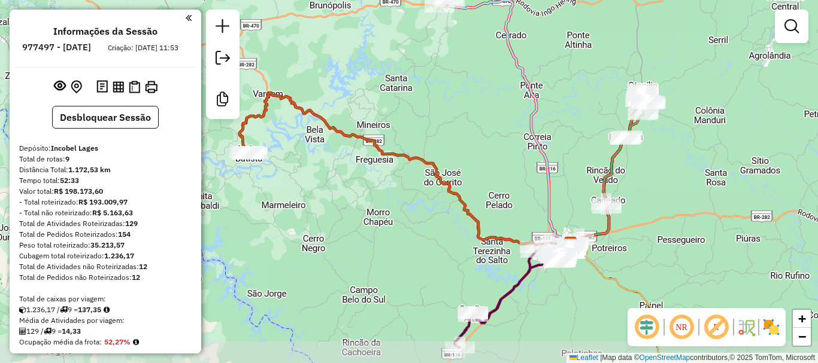
drag, startPoint x: 452, startPoint y: 159, endPoint x: 441, endPoint y: 132, distance: 29.2
click at [441, 132] on div "Janela de atendimento Grade de atendimento Capacidade Transportadoras Veículos …" at bounding box center [409, 181] width 818 height 363
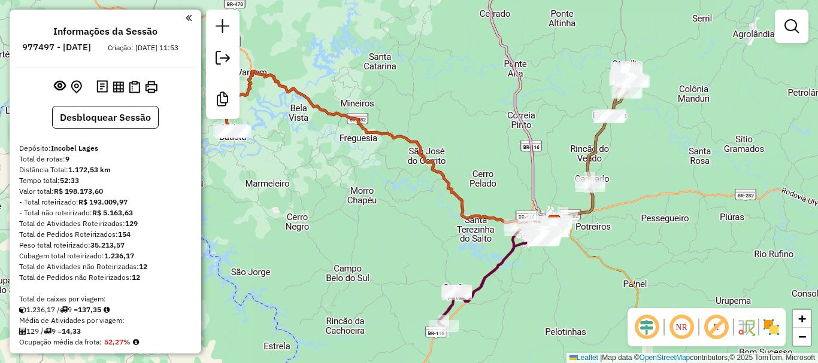
click at [488, 153] on div "Janela de atendimento Grade de atendimento Capacidade Transportadoras Veículos …" at bounding box center [409, 181] width 818 height 363
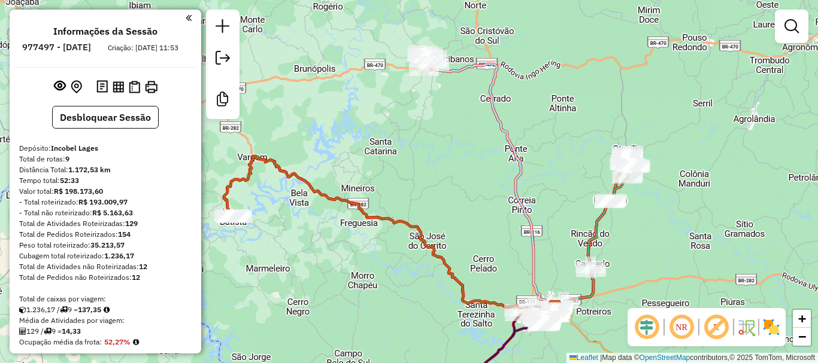
drag, startPoint x: 498, startPoint y: 135, endPoint x: 495, endPoint y: 211, distance: 75.5
click at [499, 222] on div "Janela de atendimento Grade de atendimento Capacidade Transportadoras Veículos …" at bounding box center [409, 181] width 818 height 363
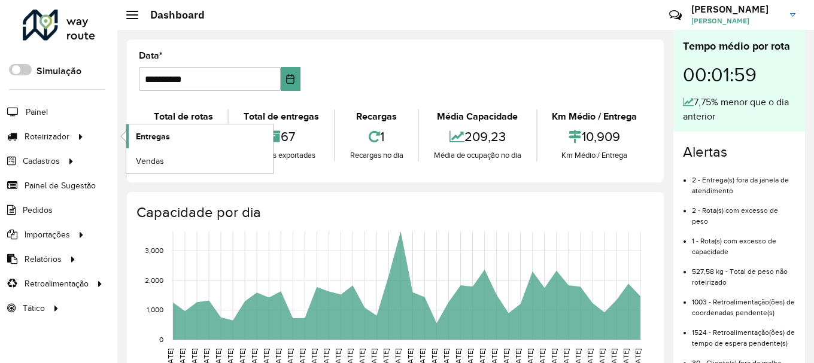
click at [173, 138] on link "Entregas" at bounding box center [199, 137] width 147 height 24
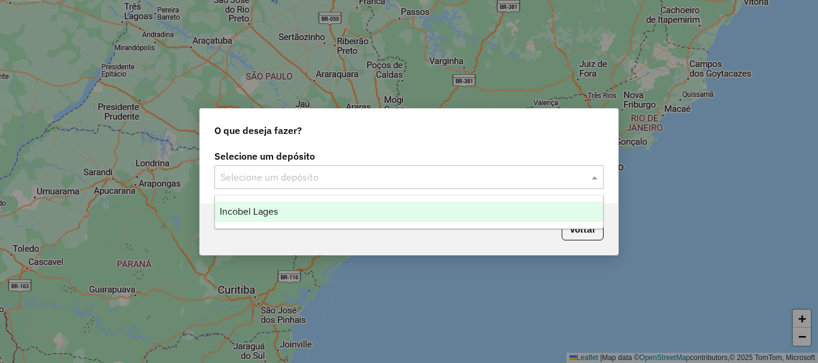
click at [306, 187] on div "Selecione um depósito" at bounding box center [408, 177] width 389 height 24
click at [298, 199] on ng-dropdown-panel "Incobel Lages" at bounding box center [408, 212] width 389 height 34
click at [296, 202] on div "Incobel Lages" at bounding box center [409, 212] width 388 height 20
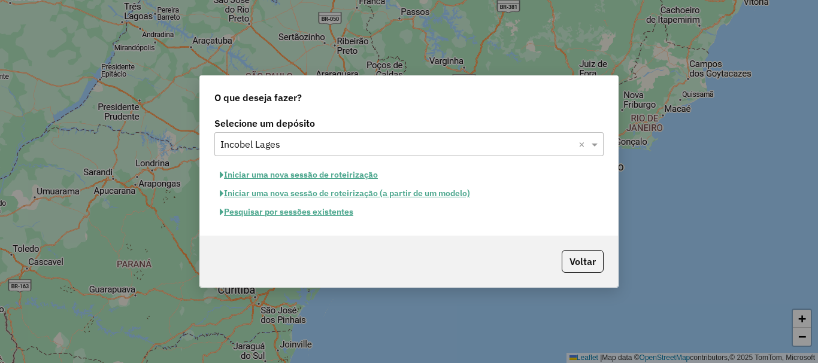
click at [313, 217] on button "Pesquisar por sessões existentes" at bounding box center [286, 212] width 144 height 19
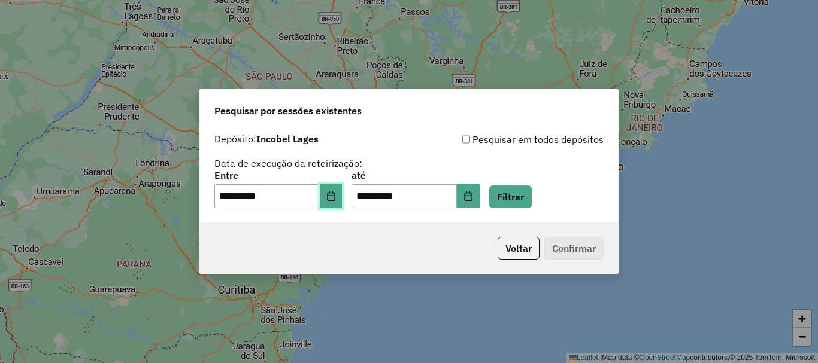
click at [342, 189] on button "Choose Date" at bounding box center [331, 196] width 23 height 24
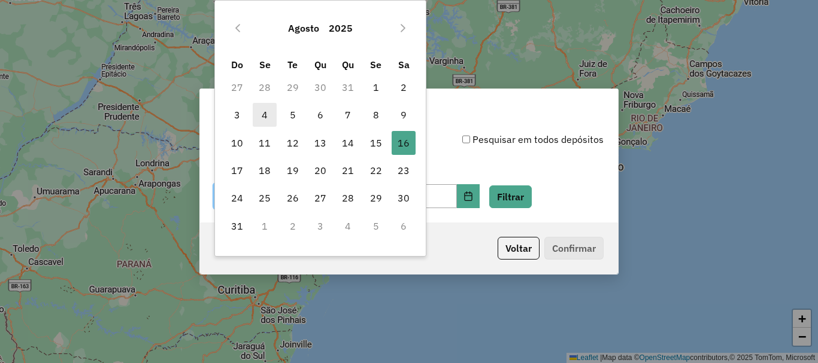
click at [268, 113] on span "4" at bounding box center [265, 115] width 24 height 24
type input "**********"
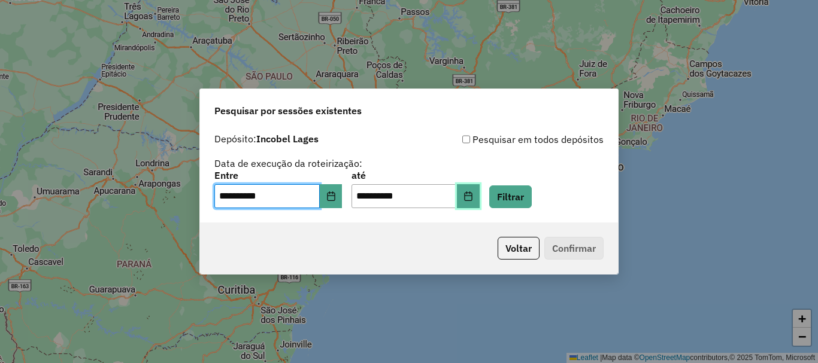
click at [480, 187] on button "Choose Date" at bounding box center [468, 196] width 23 height 24
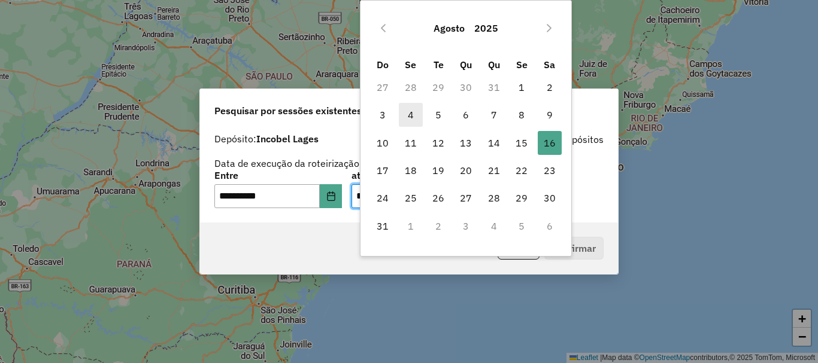
click at [414, 113] on span "4" at bounding box center [411, 115] width 24 height 24
type input "**********"
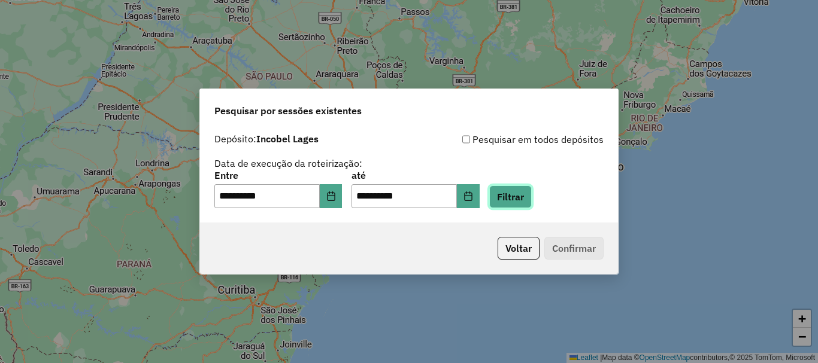
click at [532, 194] on button "Filtrar" at bounding box center [510, 197] width 43 height 23
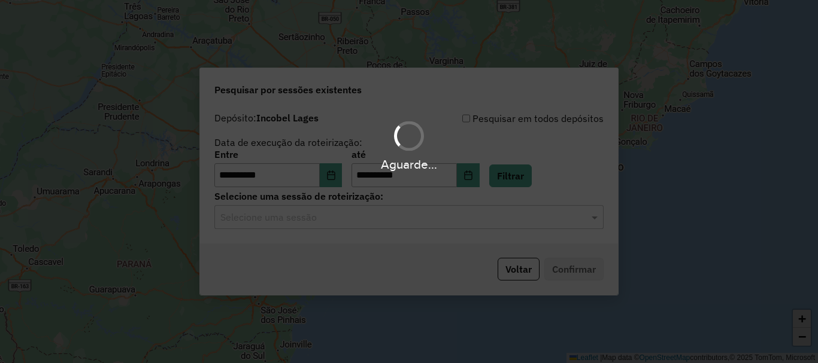
click at [481, 217] on input "text" at bounding box center [396, 218] width 353 height 14
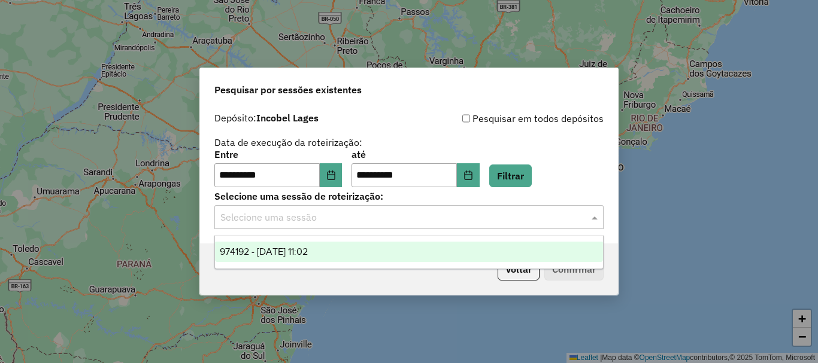
click at [444, 236] on ng-dropdown-panel "974192 - 04/08/2025 11:02" at bounding box center [408, 252] width 389 height 34
click at [484, 251] on div "974192 - 04/08/2025 11:02" at bounding box center [409, 252] width 388 height 20
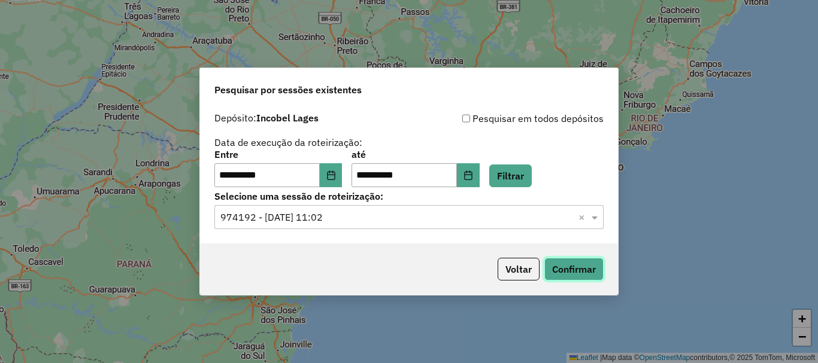
click at [573, 266] on button "Confirmar" at bounding box center [573, 269] width 59 height 23
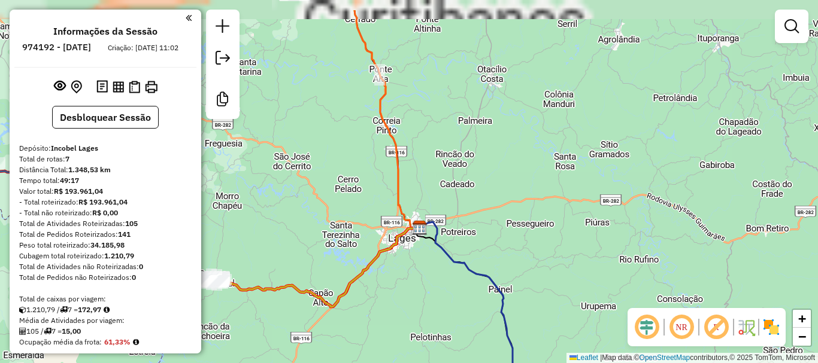
drag, startPoint x: 445, startPoint y: 177, endPoint x: 535, endPoint y: 350, distance: 195.2
click at [526, 345] on div "Janela de atendimento Grade de atendimento Capacidade Transportadoras Veículos …" at bounding box center [409, 181] width 818 height 363
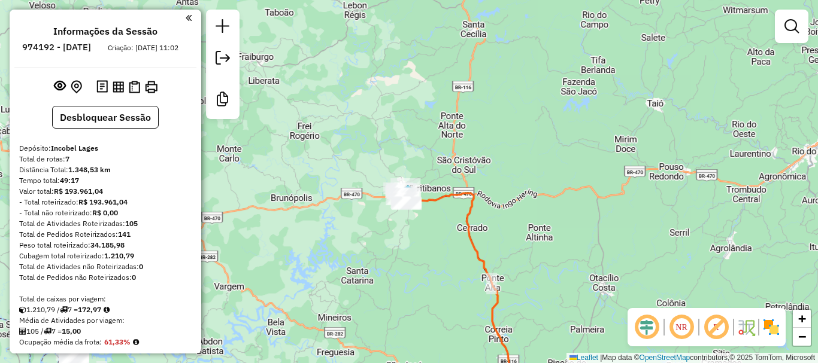
drag, startPoint x: 511, startPoint y: 249, endPoint x: 474, endPoint y: 231, distance: 42.0
click at [516, 260] on div "Janela de atendimento Grade de atendimento Capacidade Transportadoras Veículos …" at bounding box center [409, 181] width 818 height 363
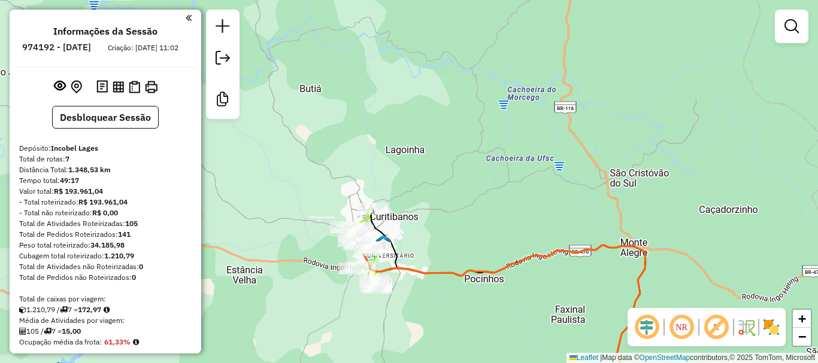
drag, startPoint x: 453, startPoint y: 236, endPoint x: 522, endPoint y: 100, distance: 152.9
click at [521, 100] on div "Rota 1 - Placa FAC7A71 4687 - ANDRE EDUARDO MACIEL Janela de atendimento Grade …" at bounding box center [409, 181] width 818 height 363
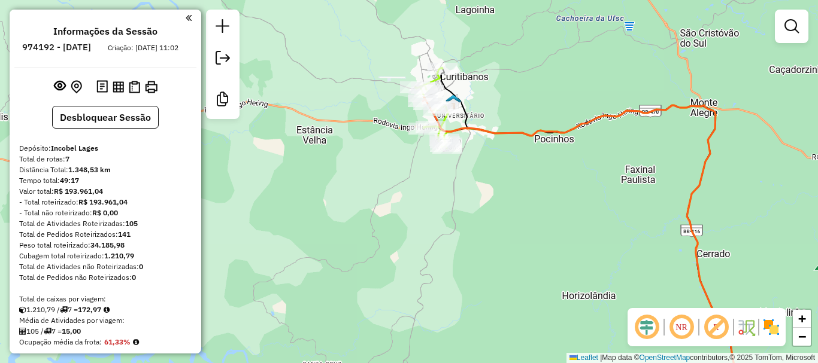
drag, startPoint x: 477, startPoint y: 235, endPoint x: 575, endPoint y: 76, distance: 186.6
click at [573, 82] on div "Janela de atendimento Grade de atendimento Capacidade Transportadoras Veículos …" at bounding box center [409, 181] width 818 height 363
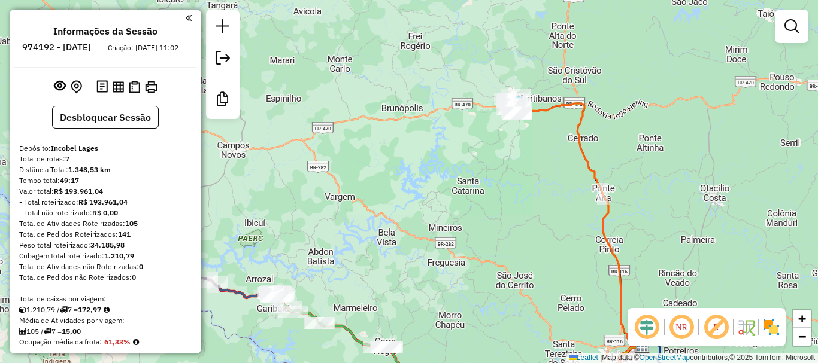
drag, startPoint x: 496, startPoint y: 211, endPoint x: 529, endPoint y: 183, distance: 43.8
click at [527, 184] on div "Janela de atendimento Grade de atendimento Capacidade Transportadoras Veículos …" at bounding box center [409, 181] width 818 height 363
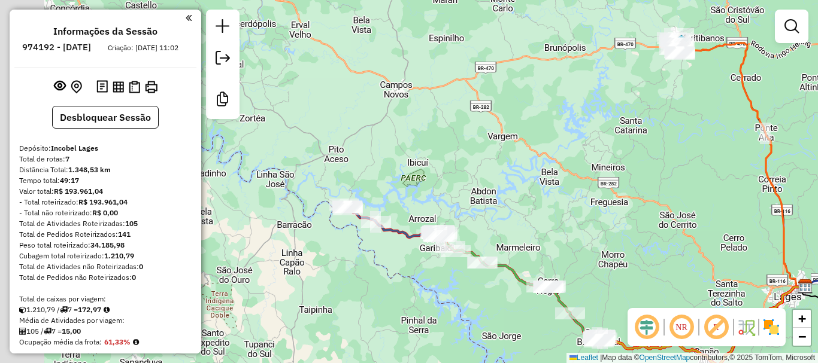
drag, startPoint x: 380, startPoint y: 226, endPoint x: 505, endPoint y: 194, distance: 129.8
click at [505, 194] on div "Janela de atendimento Grade de atendimento Capacidade Transportadoras Veículos …" at bounding box center [409, 181] width 818 height 363
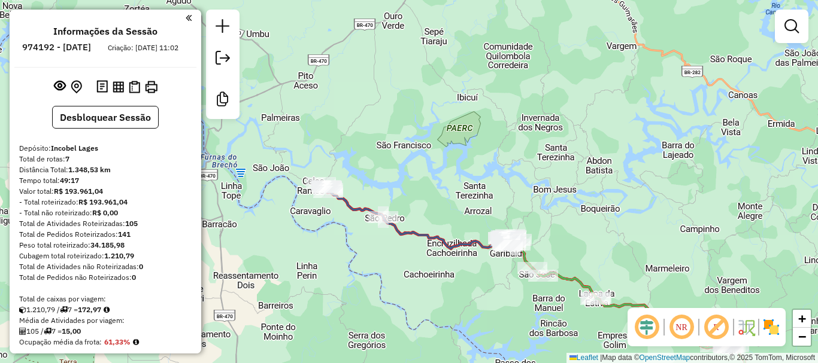
drag, startPoint x: 527, startPoint y: 223, endPoint x: 419, endPoint y: 107, distance: 158.9
click at [421, 108] on div "Janela de atendimento Grade de atendimento Capacidade Transportadoras Veículos …" at bounding box center [409, 181] width 818 height 363
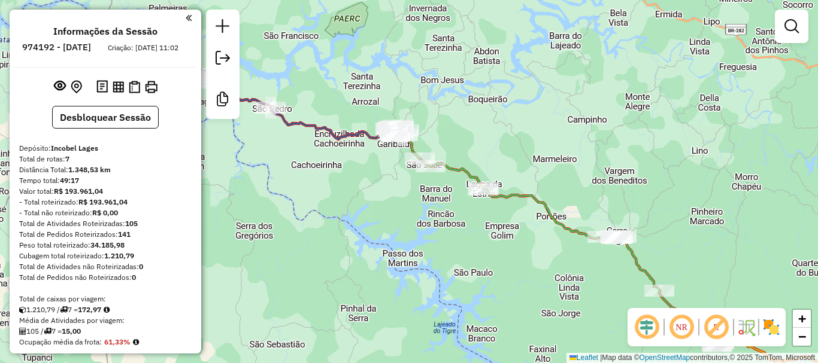
drag, startPoint x: 371, startPoint y: 138, endPoint x: 525, endPoint y: 257, distance: 195.0
click at [399, 140] on icon at bounding box center [303, 106] width 191 height 66
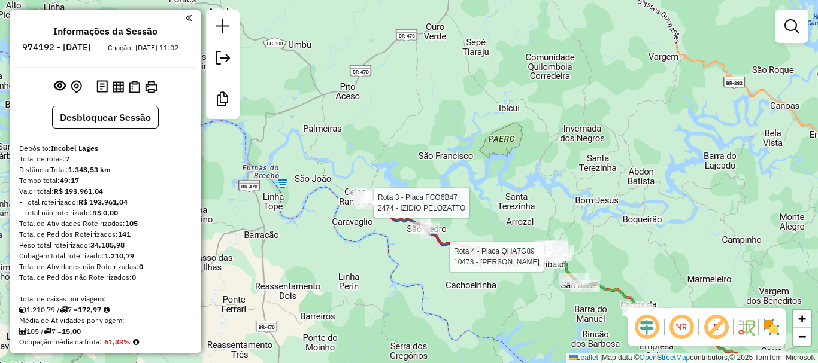
select select "**********"
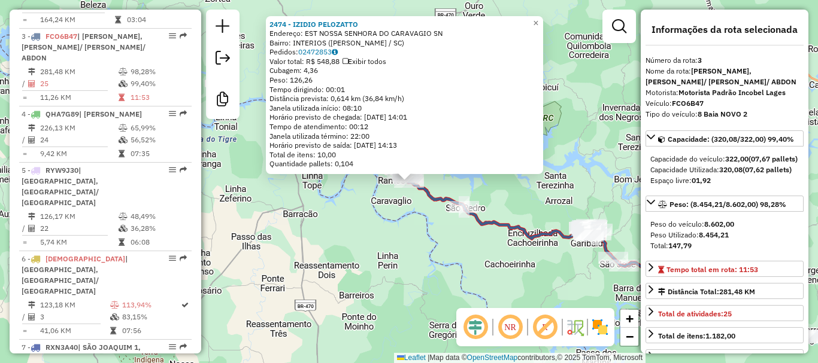
scroll to position [599, 0]
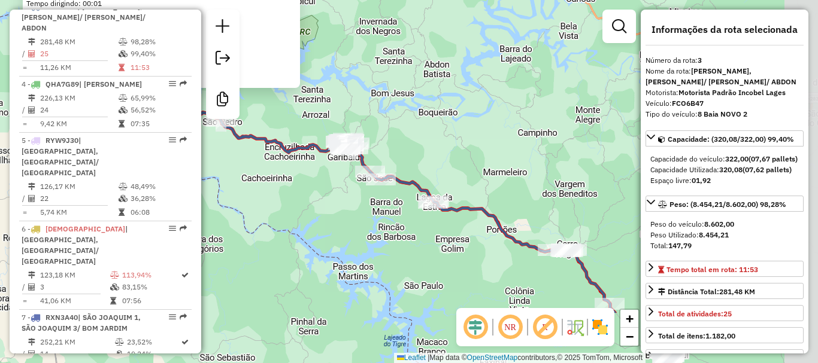
drag, startPoint x: 527, startPoint y: 205, endPoint x: 279, endPoint y: 117, distance: 263.6
click at [280, 117] on div "2474 - IZIDIO PELOZATTO Endereço: EST NOSSA SENHORA DO CARAVAGIO SN Bairro: INT…" at bounding box center [409, 181] width 818 height 363
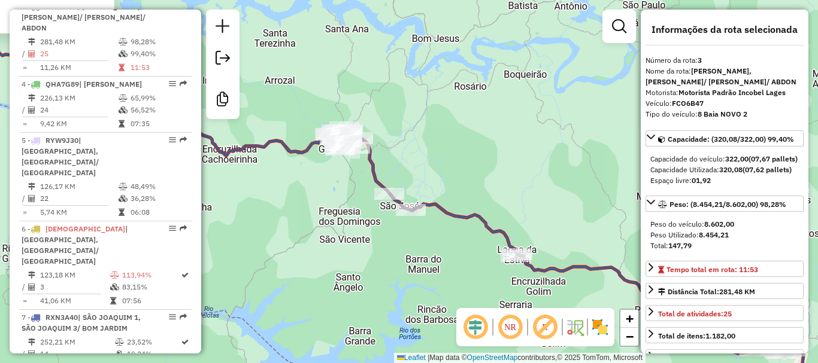
drag, startPoint x: 460, startPoint y: 147, endPoint x: 468, endPoint y: 154, distance: 10.2
click at [461, 149] on div "2474 - IZIDIO PELOZATTO Endereço: EST NOSSA SENHORA DO CARAVAGIO SN Bairro: INT…" at bounding box center [409, 181] width 818 height 363
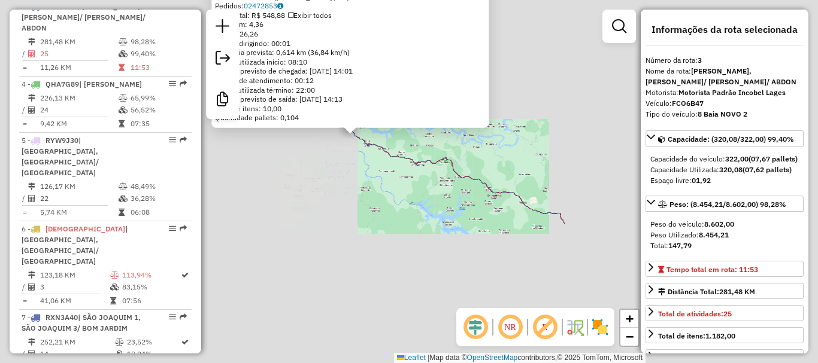
click at [480, 123] on div "2474 - IZIDIO PELOZATTO Endereço: EST NOSSA SENHORA DO CARAVAGIO SN Bairro: INT…" at bounding box center [409, 181] width 818 height 363
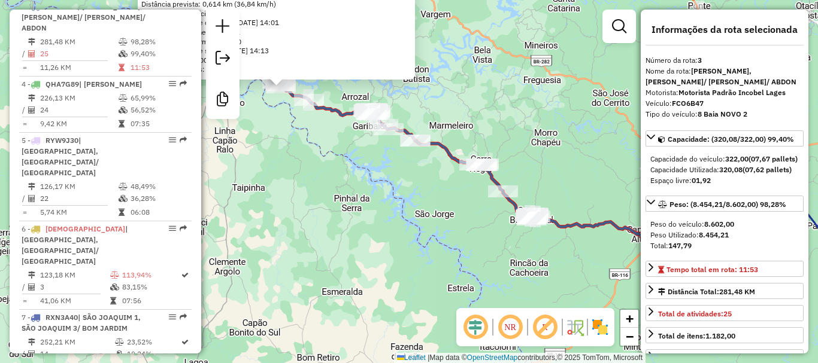
click at [539, 150] on div "2474 - IZIDIO PELOZATTO Endereço: EST NOSSA SENHORA DO CARAVAGIO SN Bairro: INT…" at bounding box center [409, 181] width 818 height 363
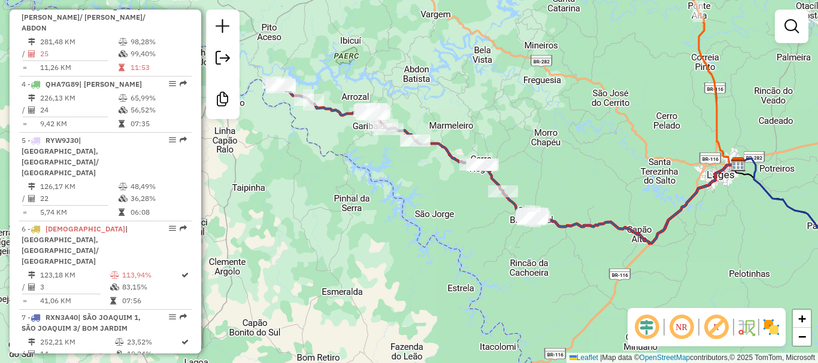
click at [539, 150] on div "2474 - IZIDIO PELOZATTO Endereço: EST NOSSA SENHORA DO CARAVAGIO SN Bairro: INT…" at bounding box center [409, 181] width 818 height 363
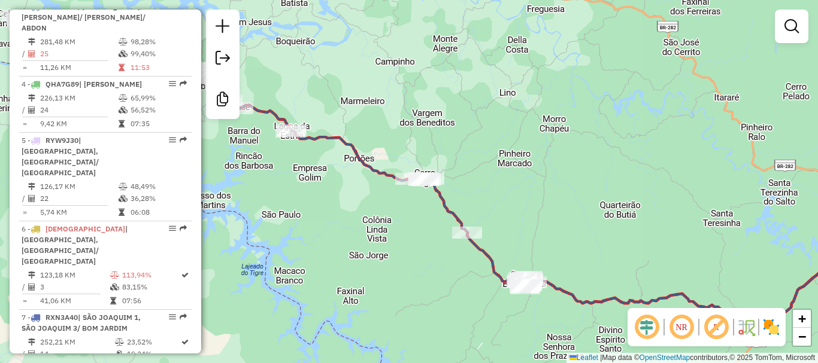
drag, startPoint x: 599, startPoint y: 167, endPoint x: 473, endPoint y: 140, distance: 129.2
click at [451, 125] on div "Janela de atendimento Grade de atendimento Capacidade Transportadoras Veículos …" at bounding box center [409, 181] width 818 height 363
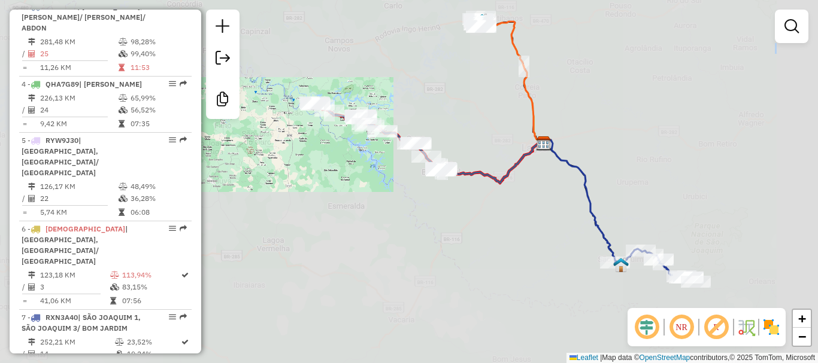
drag, startPoint x: 500, startPoint y: 159, endPoint x: 365, endPoint y: 122, distance: 139.6
click at [381, 125] on div "Janela de atendimento Grade de atendimento Capacidade Transportadoras Veículos …" at bounding box center [409, 181] width 818 height 363
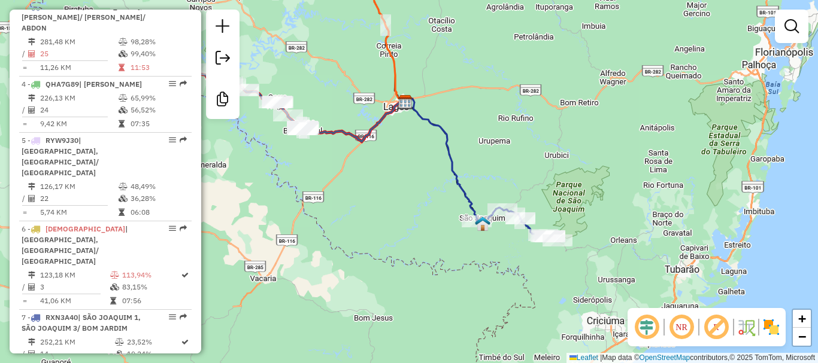
drag, startPoint x: 568, startPoint y: 164, endPoint x: 531, endPoint y: 125, distance: 53.8
click at [531, 125] on div "Janela de atendimento Grade de atendimento Capacidade Transportadoras Veículos …" at bounding box center [409, 181] width 818 height 363
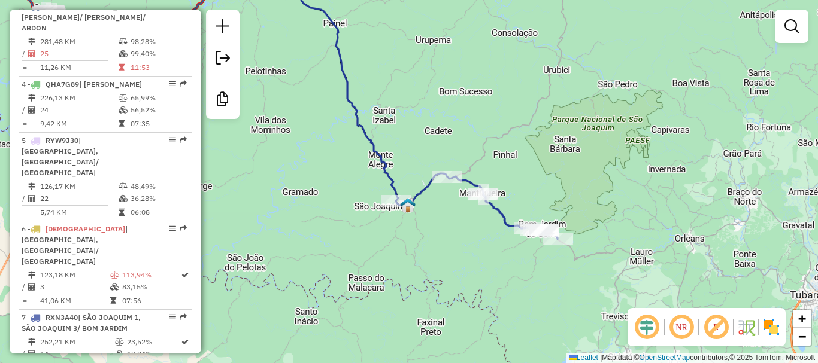
drag, startPoint x: 484, startPoint y: 178, endPoint x: 666, endPoint y: 202, distance: 183.6
click at [650, 201] on div "Janela de atendimento Grade de atendimento Capacidade Transportadoras Veículos …" at bounding box center [409, 181] width 818 height 363
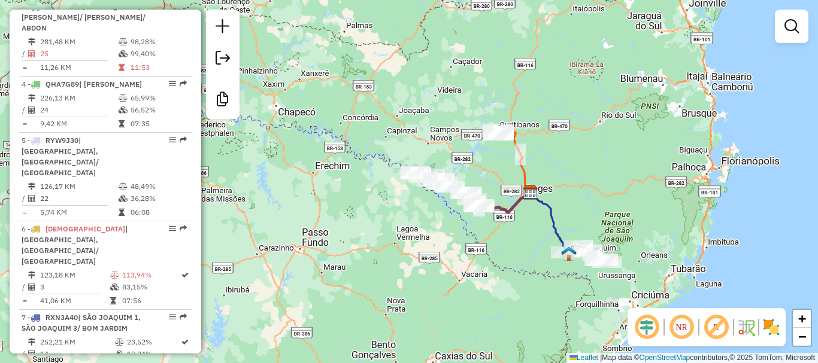
drag, startPoint x: 549, startPoint y: 146, endPoint x: 533, endPoint y: 224, distance: 79.4
click at [534, 223] on div "Janela de atendimento Grade de atendimento Capacidade Transportadoras Veículos …" at bounding box center [409, 181] width 818 height 363
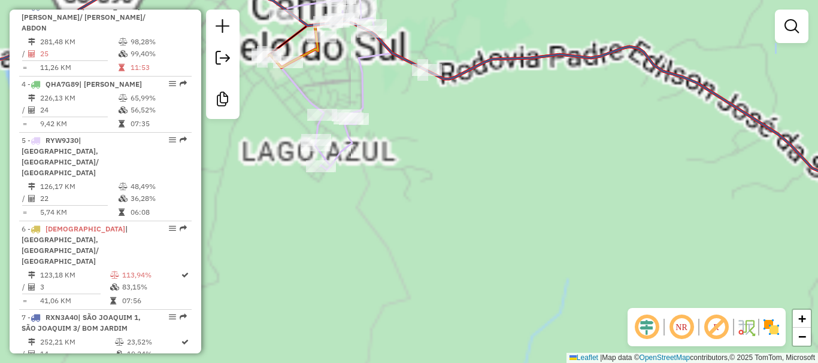
drag, startPoint x: 396, startPoint y: 160, endPoint x: 414, endPoint y: 177, distance: 25.0
click at [414, 177] on div "Janela de atendimento Grade de atendimento Capacidade Transportadoras Veículos …" at bounding box center [409, 181] width 818 height 363
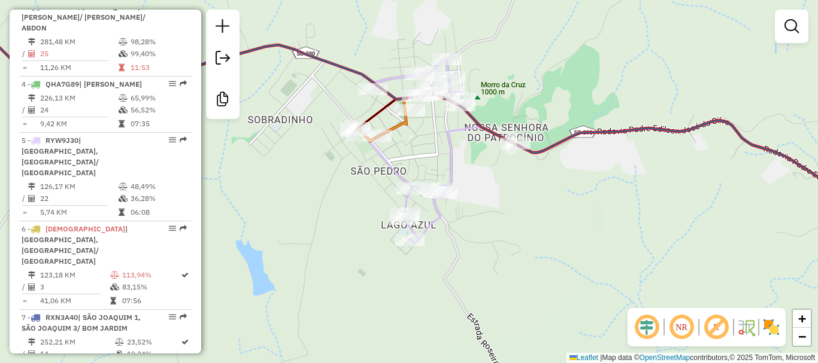
drag, startPoint x: 316, startPoint y: 154, endPoint x: 412, endPoint y: 206, distance: 109.3
click at [389, 200] on div "Janela de atendimento Grade de atendimento Capacidade Transportadoras Veículos …" at bounding box center [409, 181] width 818 height 363
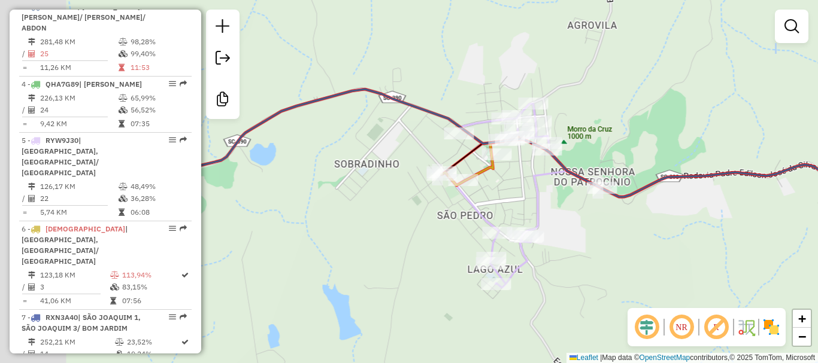
drag, startPoint x: 385, startPoint y: 157, endPoint x: 517, endPoint y: 186, distance: 134.7
click at [509, 185] on div "Janela de atendimento Grade de atendimento Capacidade Transportadoras Veículos …" at bounding box center [409, 181] width 818 height 363
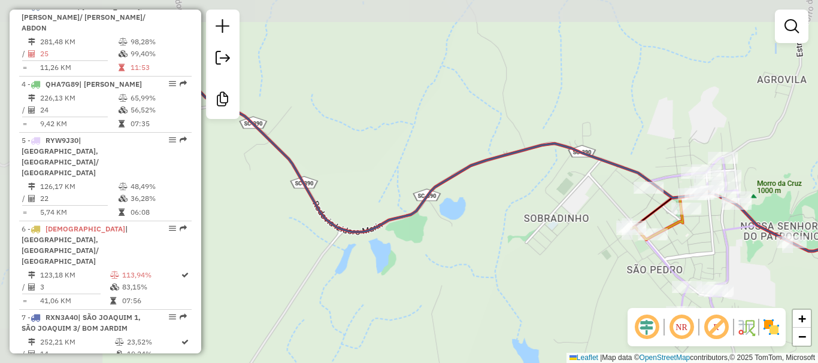
drag, startPoint x: 375, startPoint y: 110, endPoint x: 560, endPoint y: 172, distance: 195.4
click at [549, 172] on div "Janela de atendimento Grade de atendimento Capacidade Transportadoras Veículos …" at bounding box center [409, 181] width 818 height 363
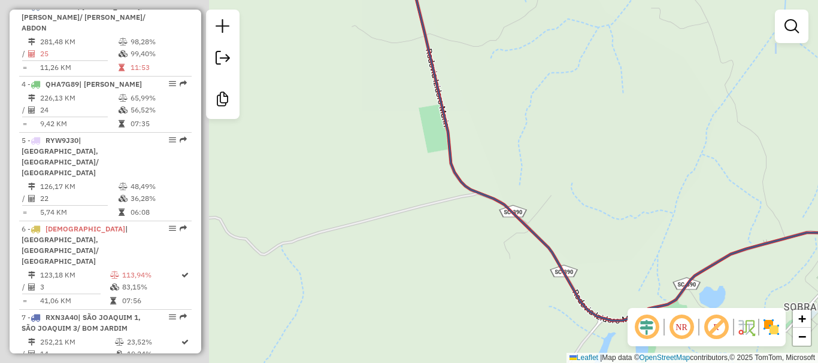
drag, startPoint x: 390, startPoint y: 68, endPoint x: 491, endPoint y: 184, distance: 154.5
click at [505, 197] on div "Janela de atendimento Grade de atendimento Capacidade Transportadoras Veículos …" at bounding box center [409, 181] width 818 height 363
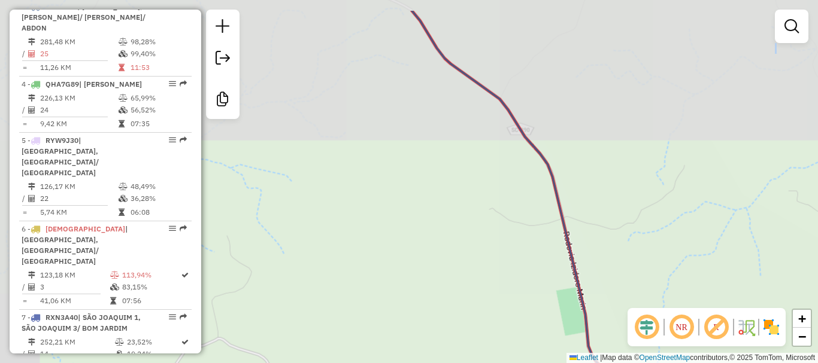
drag, startPoint x: 400, startPoint y: 98, endPoint x: 435, endPoint y: 194, distance: 101.9
click at [435, 193] on div "Janela de atendimento Grade de atendimento Capacidade Transportadoras Veículos …" at bounding box center [409, 181] width 818 height 363
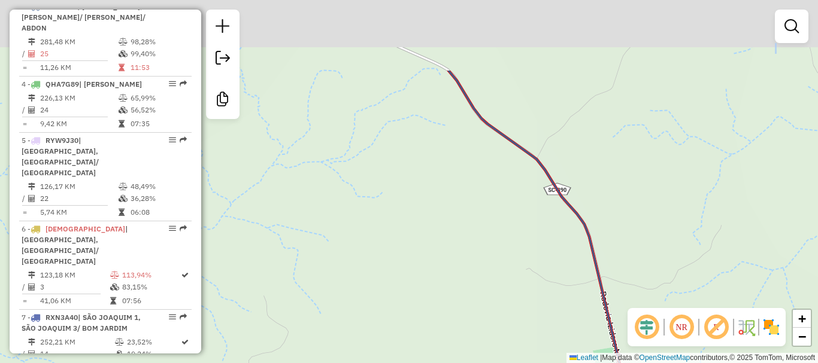
drag, startPoint x: 462, startPoint y: 223, endPoint x: 478, endPoint y: 228, distance: 16.3
click at [474, 227] on div "Janela de atendimento Grade de atendimento Capacidade Transportadoras Veículos …" at bounding box center [409, 181] width 818 height 363
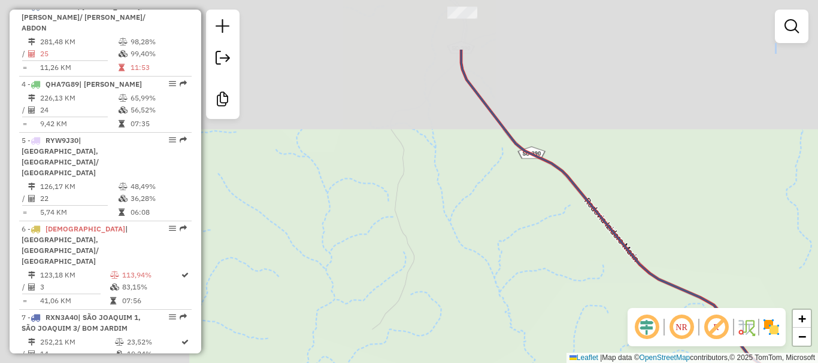
drag, startPoint x: 396, startPoint y: 176, endPoint x: 422, endPoint y: 211, distance: 44.1
click at [450, 248] on div "Janela de atendimento Grade de atendimento Capacidade Transportadoras Veículos …" at bounding box center [409, 181] width 818 height 363
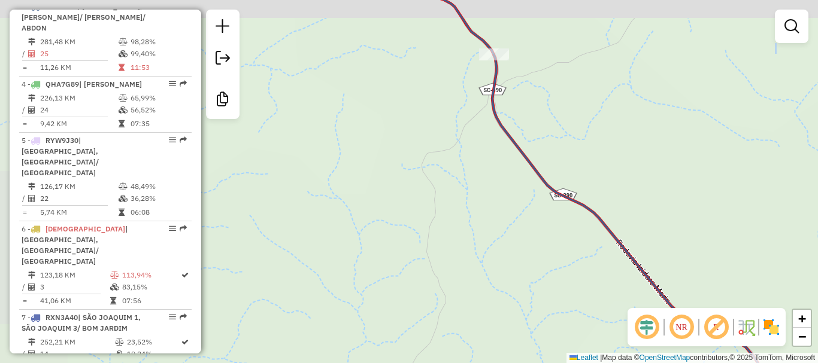
drag, startPoint x: 402, startPoint y: 193, endPoint x: 430, endPoint y: 285, distance: 96.2
click at [429, 284] on div "Janela de atendimento Grade de atendimento Capacidade Transportadoras Veículos …" at bounding box center [409, 181] width 818 height 363
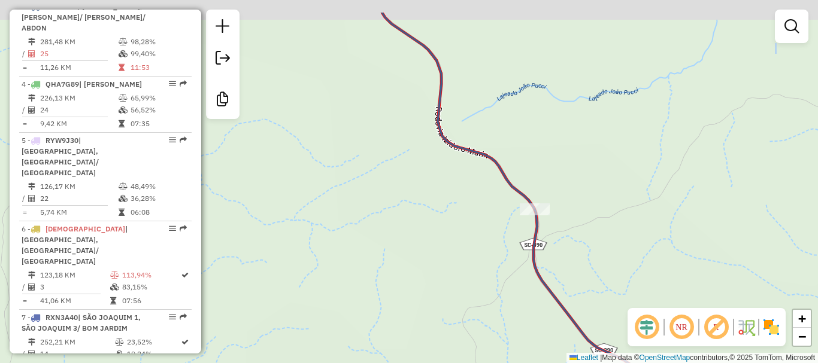
drag, startPoint x: 383, startPoint y: 223, endPoint x: 395, endPoint y: 234, distance: 15.7
click at [435, 304] on div "Janela de atendimento Grade de atendimento Capacidade Transportadoras Veículos …" at bounding box center [409, 181] width 818 height 363
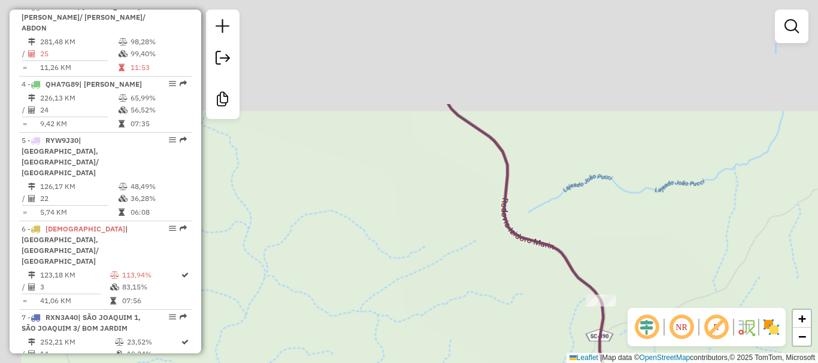
drag, startPoint x: 354, startPoint y: 153, endPoint x: 446, endPoint y: 302, distance: 175.3
click at [445, 305] on div "Janela de atendimento Grade de atendimento Capacidade Transportadoras Veículos …" at bounding box center [409, 181] width 818 height 363
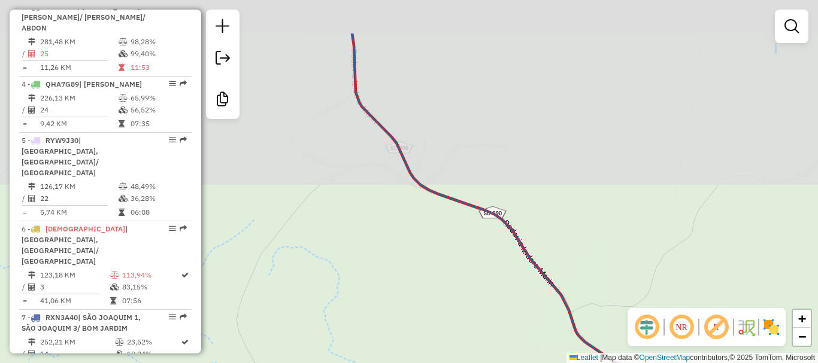
drag, startPoint x: 357, startPoint y: 187, endPoint x: 474, endPoint y: 305, distance: 166.0
click at [471, 317] on div "Janela de atendimento Grade de atendimento Capacidade Transportadoras Veículos …" at bounding box center [409, 181] width 818 height 363
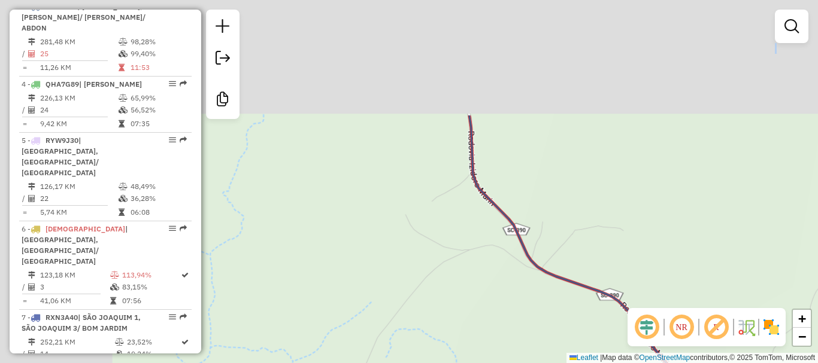
drag, startPoint x: 347, startPoint y: 206, endPoint x: 414, endPoint y: 294, distance: 110.6
click at [413, 294] on div "Janela de atendimento Grade de atendimento Capacidade Transportadoras Veículos …" at bounding box center [409, 181] width 818 height 363
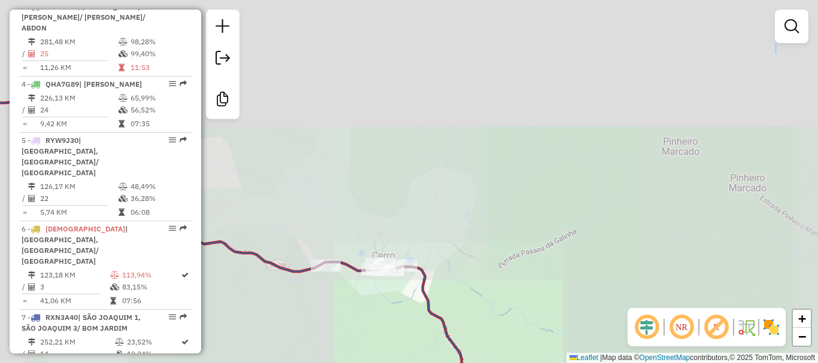
drag, startPoint x: 472, startPoint y: 183, endPoint x: 504, endPoint y: 315, distance: 136.1
click at [504, 317] on div "Janela de atendimento Grade de atendimento Capacidade Transportadoras Veículos …" at bounding box center [409, 181] width 818 height 363
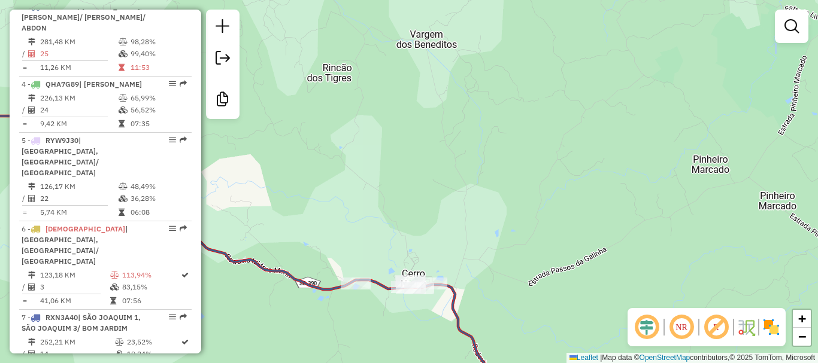
drag, startPoint x: 412, startPoint y: 186, endPoint x: 546, endPoint y: 142, distance: 140.9
click at [662, 239] on div "Janela de atendimento Grade de atendimento Capacidade Transportadoras Veículos …" at bounding box center [409, 181] width 818 height 363
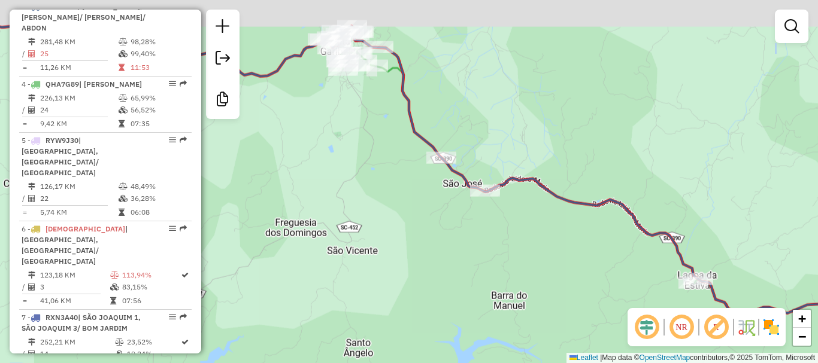
drag
click at [590, 226] on div "Janela de atendimento Grade de atendimento Capacidade Transportadoras Veículos …" at bounding box center [409, 181] width 818 height 363
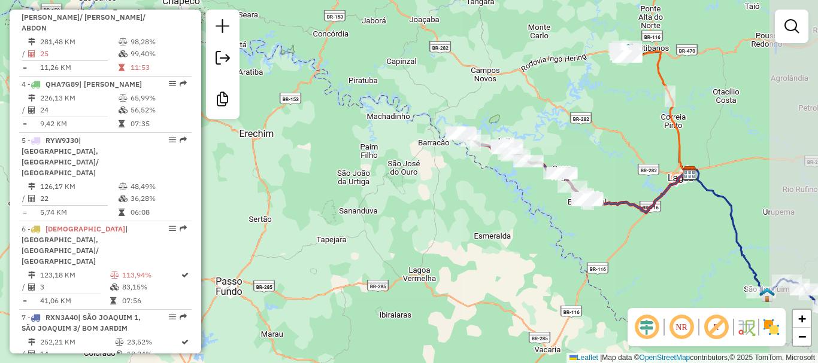
click at [569, 160] on div "Janela de atendimento Grade de atendimento Capacidade Transportadoras Veículos …" at bounding box center [409, 181] width 818 height 363
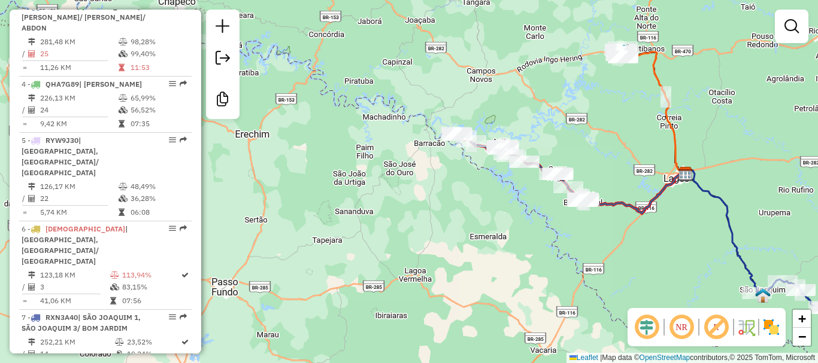
click at [316, 101] on div "Janela de atendimento Grade de atendimento Capacidade Transportadoras Veículos …" at bounding box center [409, 181] width 818 height 363
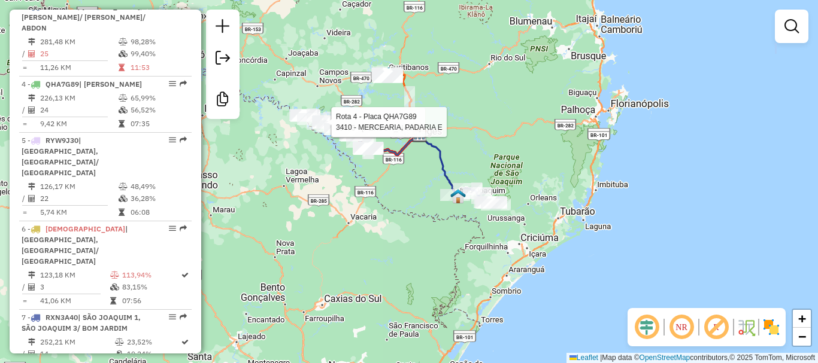
click at [477, 147] on div "Rota 4 - Placa QHA7G89 10473 - EVANDRO DUTRA Rota 4 - Placa QHA7G89 3410 - MERC…" at bounding box center [409, 181] width 818 height 363
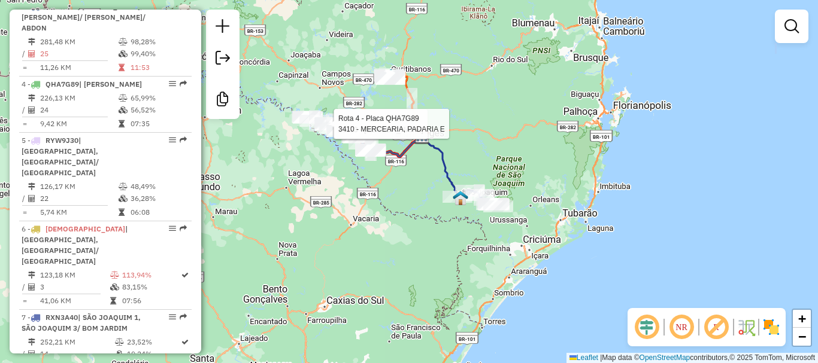
click at [484, 158] on div "Rota 4 - Placa QHA7G89 10473 - EVANDRO DUTRA Rota 4 - Placa QHA7G89 3410 - MERC…" at bounding box center [409, 181] width 818 height 363
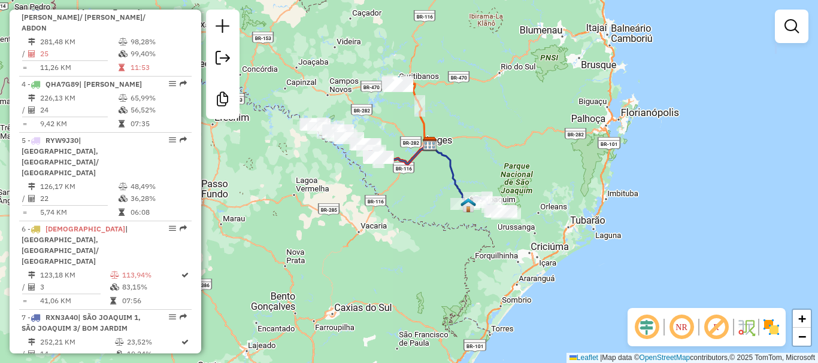
click at [504, 174] on div "Janela de atendimento Grade de atendimento Capacidade Transportadoras Veículos …" at bounding box center [409, 181] width 818 height 363
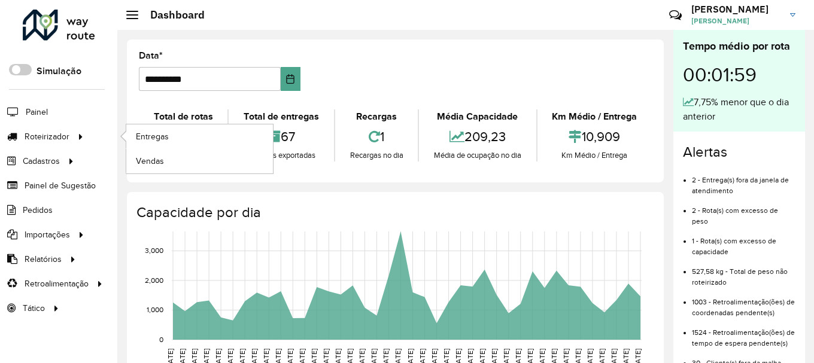
drag, startPoint x: 111, startPoint y: 136, endPoint x: 123, endPoint y: 135, distance: 12.0
click at [111, 136] on li "Roteirizador Entregas Vendas" at bounding box center [58, 137] width 117 height 25
click at [148, 135] on span "Entregas" at bounding box center [153, 137] width 34 height 13
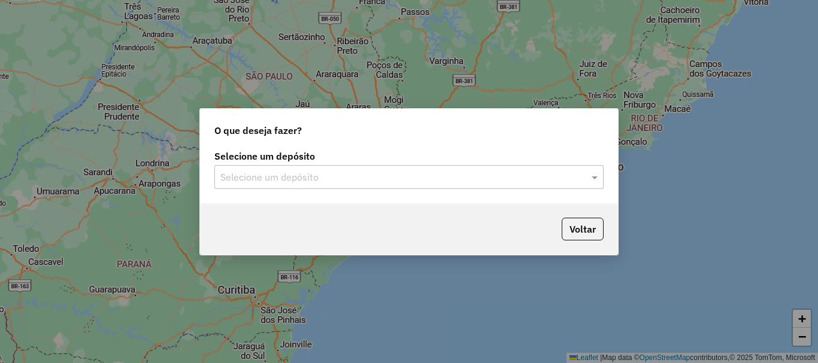
click at [306, 180] on input "text" at bounding box center [396, 178] width 353 height 14
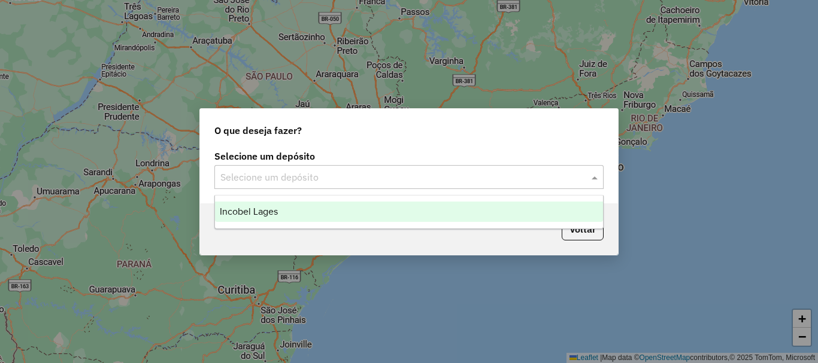
click at [297, 210] on div "Incobel Lages" at bounding box center [409, 212] width 388 height 20
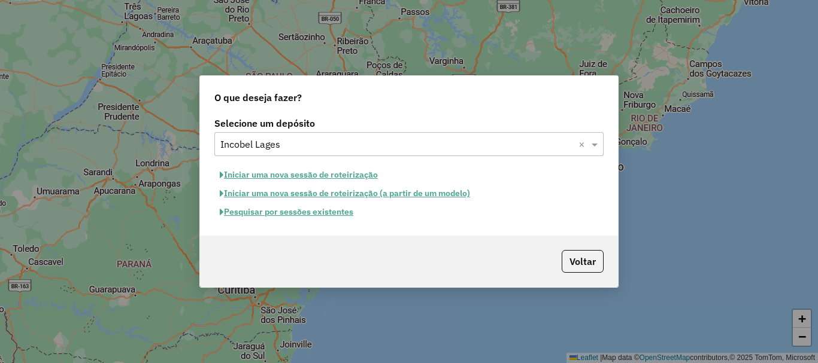
click at [321, 174] on button "Iniciar uma nova sessão de roteirização" at bounding box center [298, 175] width 169 height 19
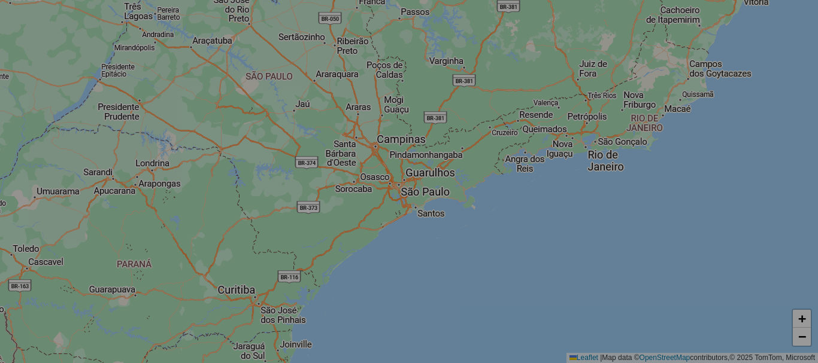
select select "*"
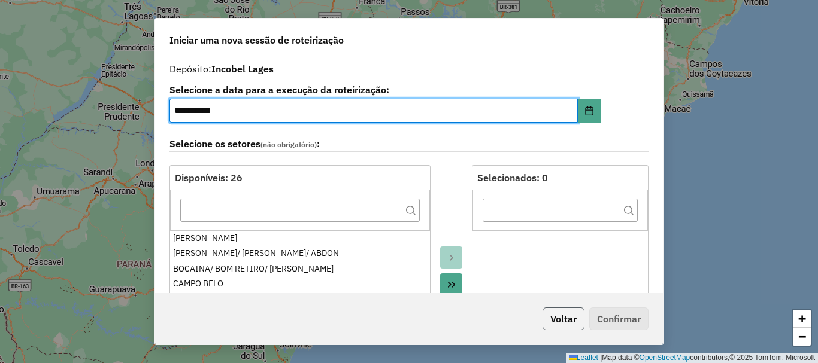
click at [551, 322] on button "Voltar" at bounding box center [563, 319] width 42 height 23
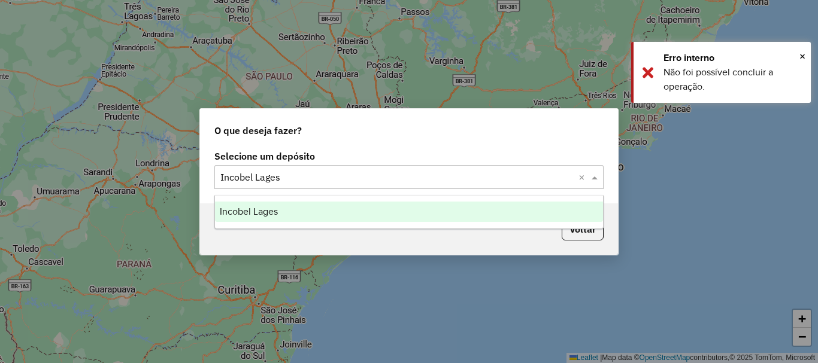
click at [336, 181] on input "text" at bounding box center [396, 178] width 353 height 14
drag, startPoint x: 301, startPoint y: 225, endPoint x: 316, endPoint y: 213, distance: 19.3
click at [301, 224] on ng-dropdown-panel "Incobel Lages" at bounding box center [408, 212] width 389 height 34
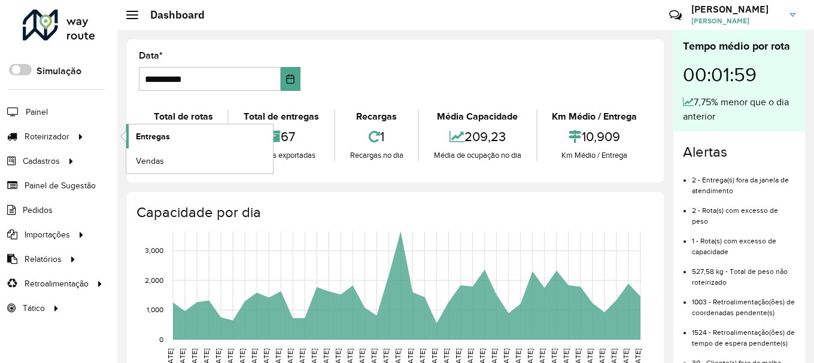
click at [140, 136] on span "Entregas" at bounding box center [153, 137] width 34 height 13
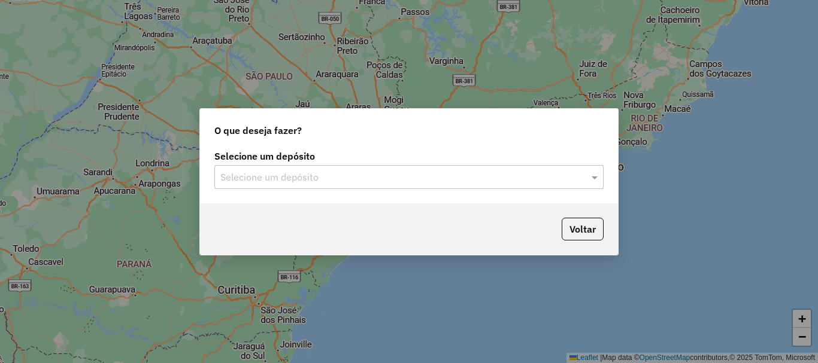
click at [314, 172] on input "text" at bounding box center [396, 178] width 353 height 14
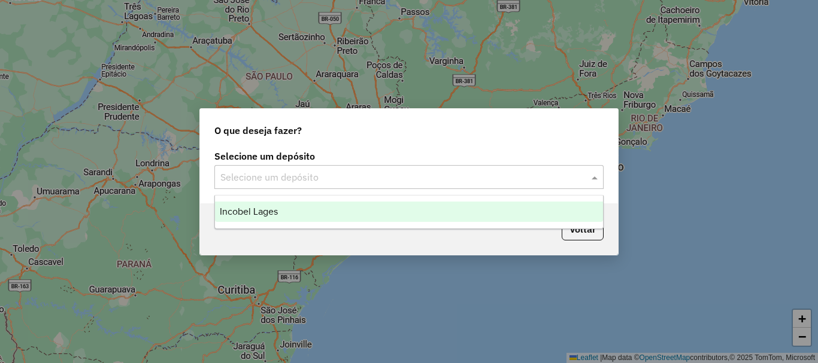
click at [310, 202] on div "Incobel Lages" at bounding box center [409, 212] width 388 height 20
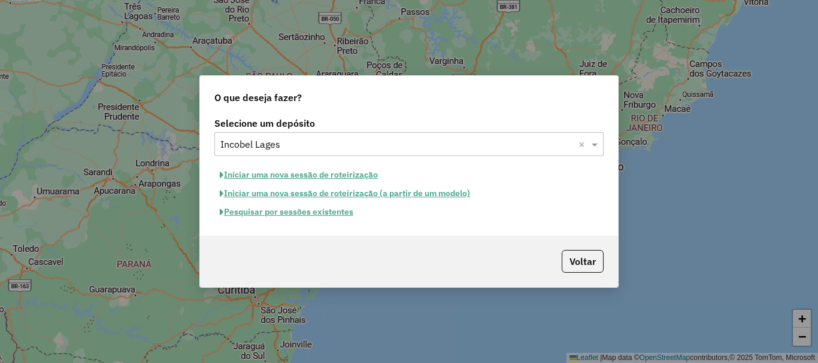
click at [336, 213] on button "Pesquisar por sessões existentes" at bounding box center [286, 212] width 144 height 19
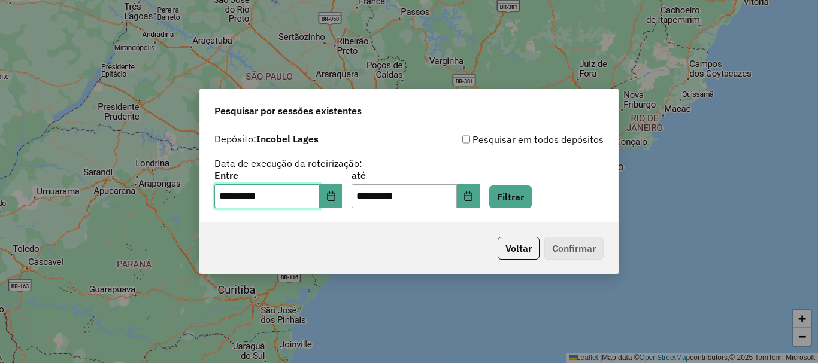
click at [320, 186] on input "**********" at bounding box center [266, 196] width 105 height 24
click at [334, 190] on button "Choose Date" at bounding box center [331, 196] width 23 height 24
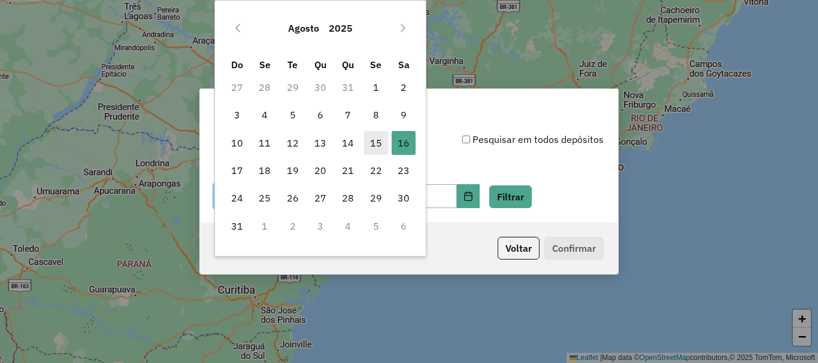
drag, startPoint x: 262, startPoint y: 113, endPoint x: 364, endPoint y: 154, distance: 110.6
click at [265, 113] on span "4" at bounding box center [265, 115] width 24 height 24
type input "**********"
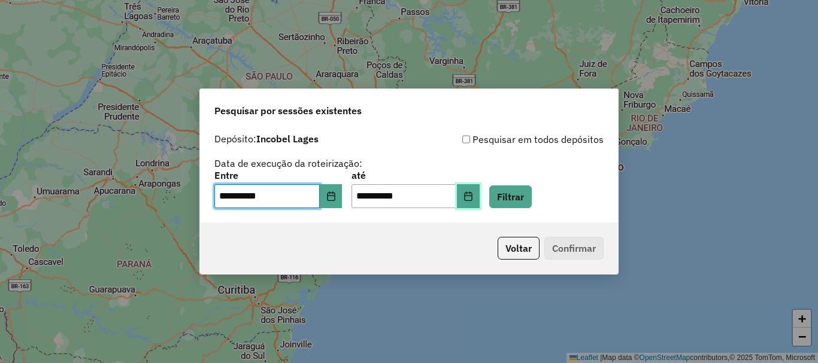
click at [474, 192] on button "Choose Date" at bounding box center [468, 196] width 23 height 24
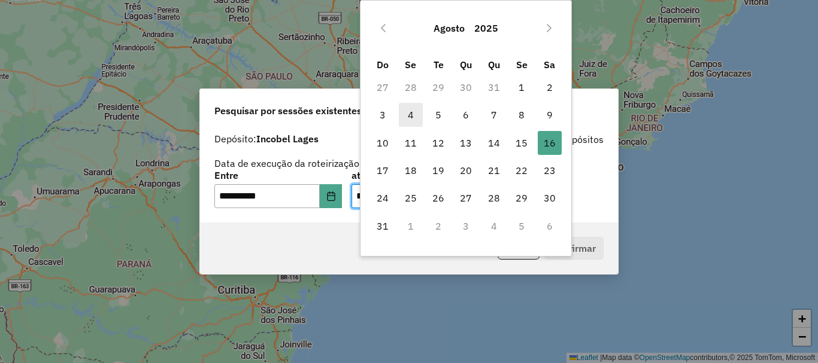
click at [413, 113] on span "4" at bounding box center [411, 115] width 24 height 24
type input "**********"
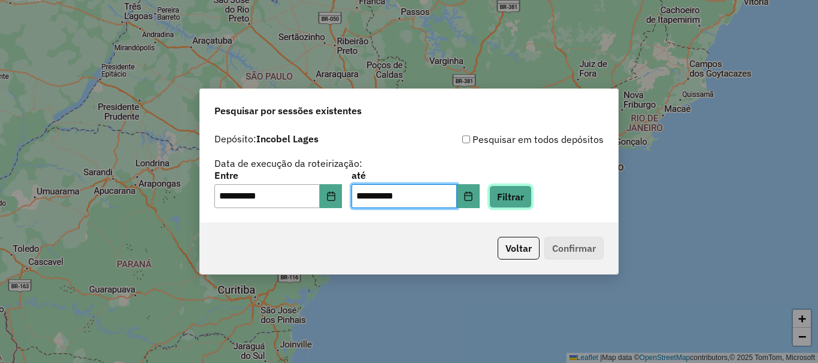
click at [521, 190] on button "Filtrar" at bounding box center [510, 197] width 43 height 23
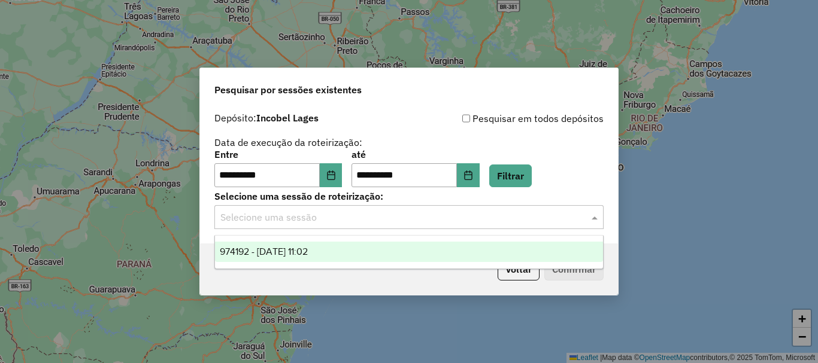
click at [322, 218] on input "text" at bounding box center [396, 218] width 353 height 14
drag, startPoint x: 327, startPoint y: 246, endPoint x: 398, endPoint y: 260, distance: 72.6
click at [331, 248] on div "974192 - 04/08/2025 11:02" at bounding box center [409, 252] width 388 height 20
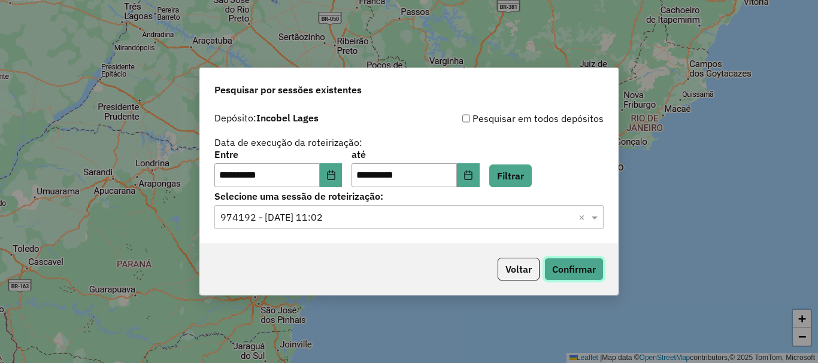
click at [567, 275] on button "Confirmar" at bounding box center [573, 269] width 59 height 23
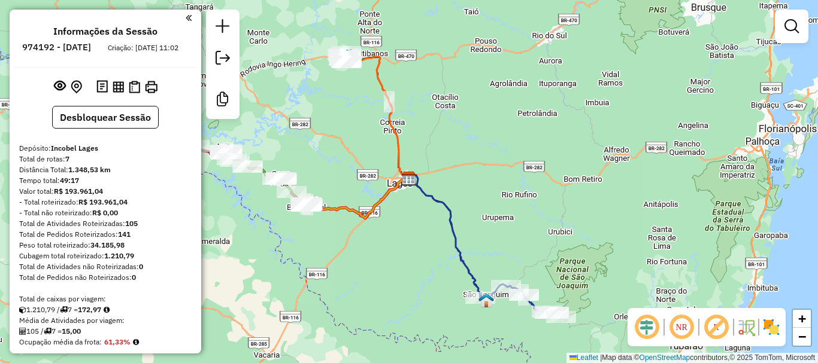
drag, startPoint x: 430, startPoint y: 141, endPoint x: 484, endPoint y: 168, distance: 60.0
click at [482, 168] on div "Janela de atendimento Grade de atendimento Capacidade Transportadoras Veículos …" at bounding box center [409, 181] width 818 height 363
